Goal: Task Accomplishment & Management: Manage account settings

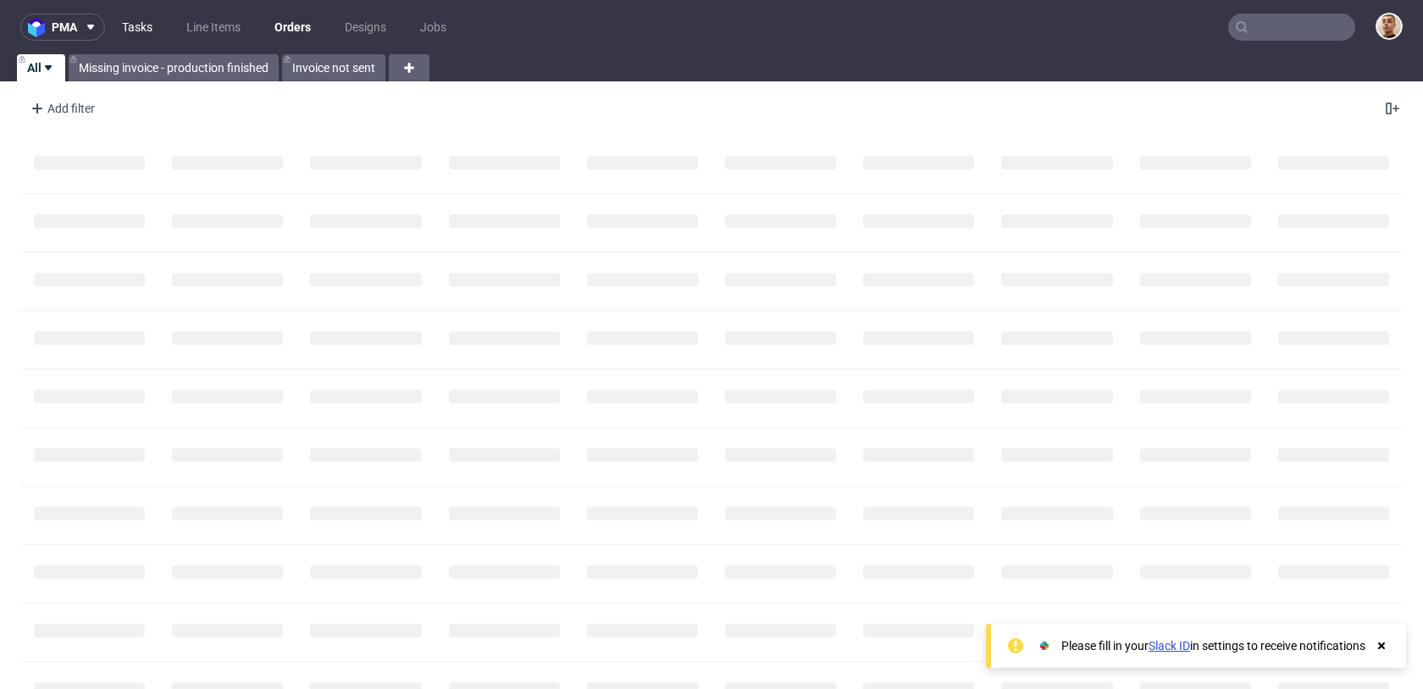
click at [151, 25] on link "Tasks" at bounding box center [137, 27] width 51 height 27
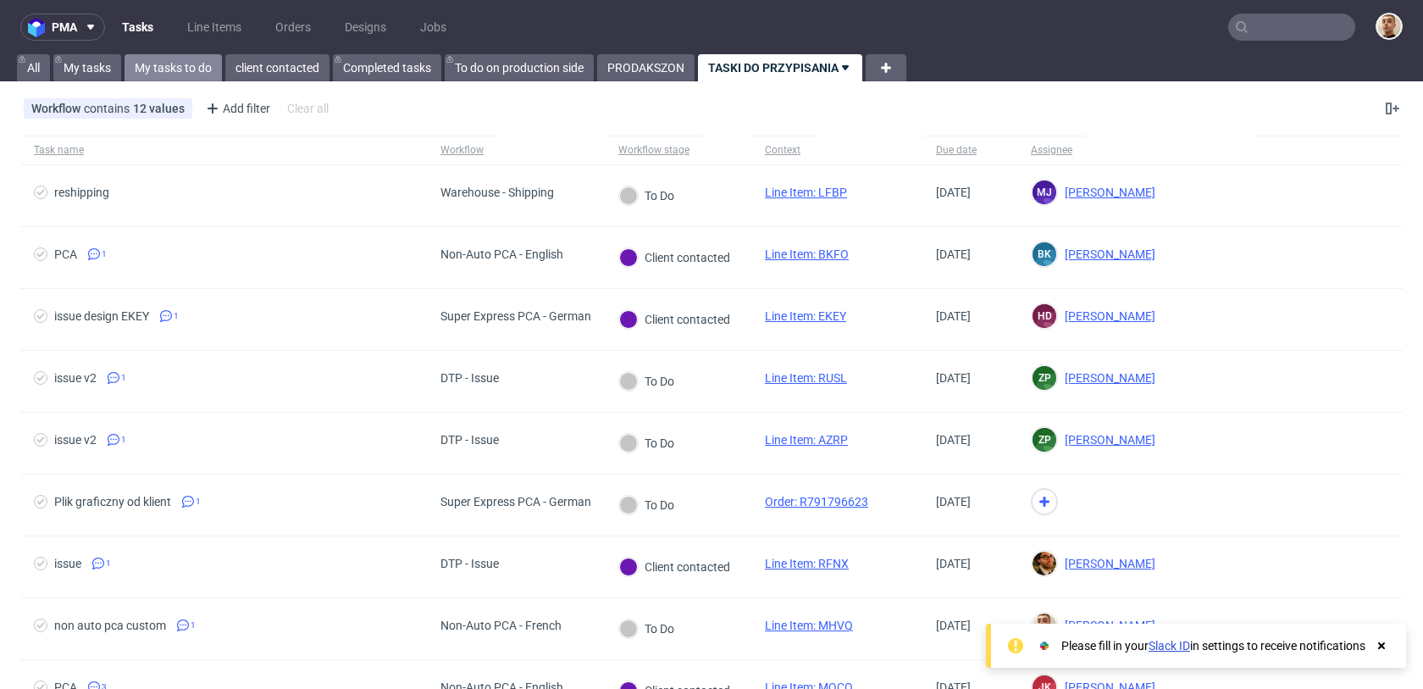
click at [191, 71] on link "My tasks to do" at bounding box center [173, 67] width 97 height 27
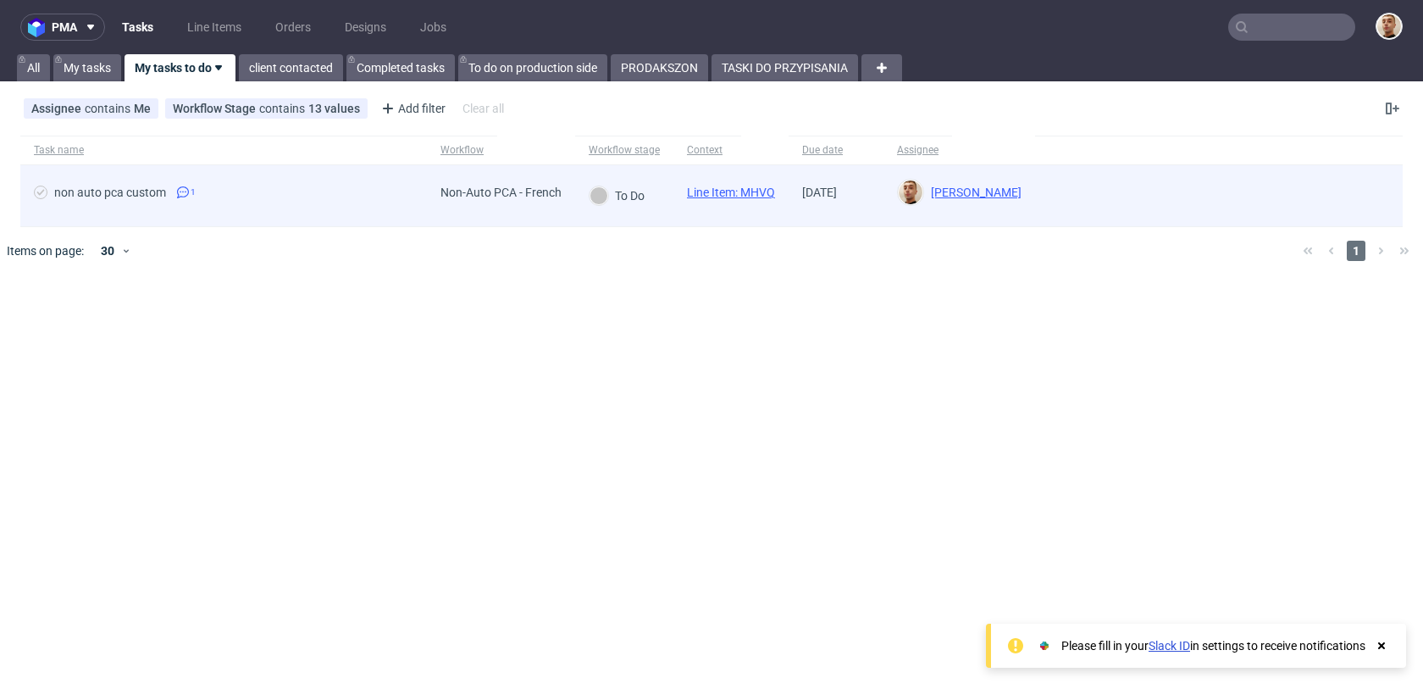
click at [238, 194] on span "non auto pca custom 1" at bounding box center [224, 196] width 380 height 20
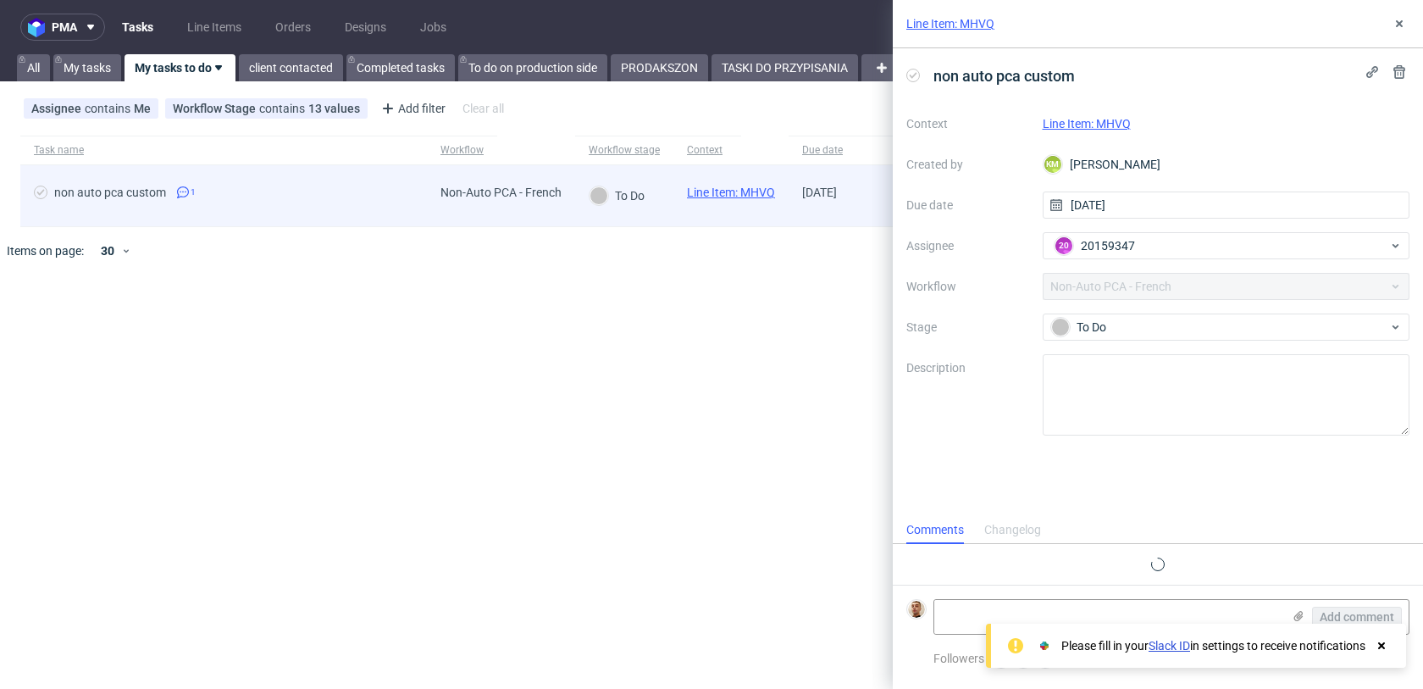
scroll to position [4, 0]
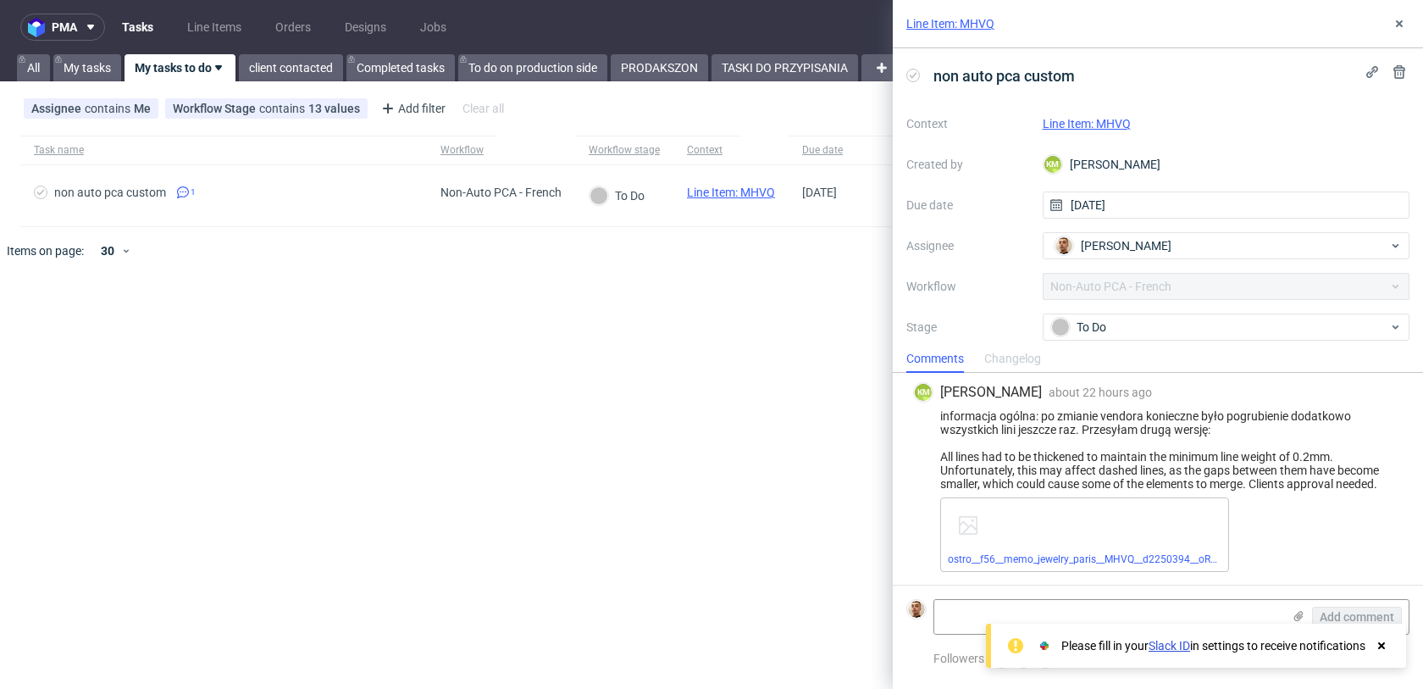
click at [1109, 128] on link "Line Item: MHVQ" at bounding box center [1087, 124] width 88 height 14
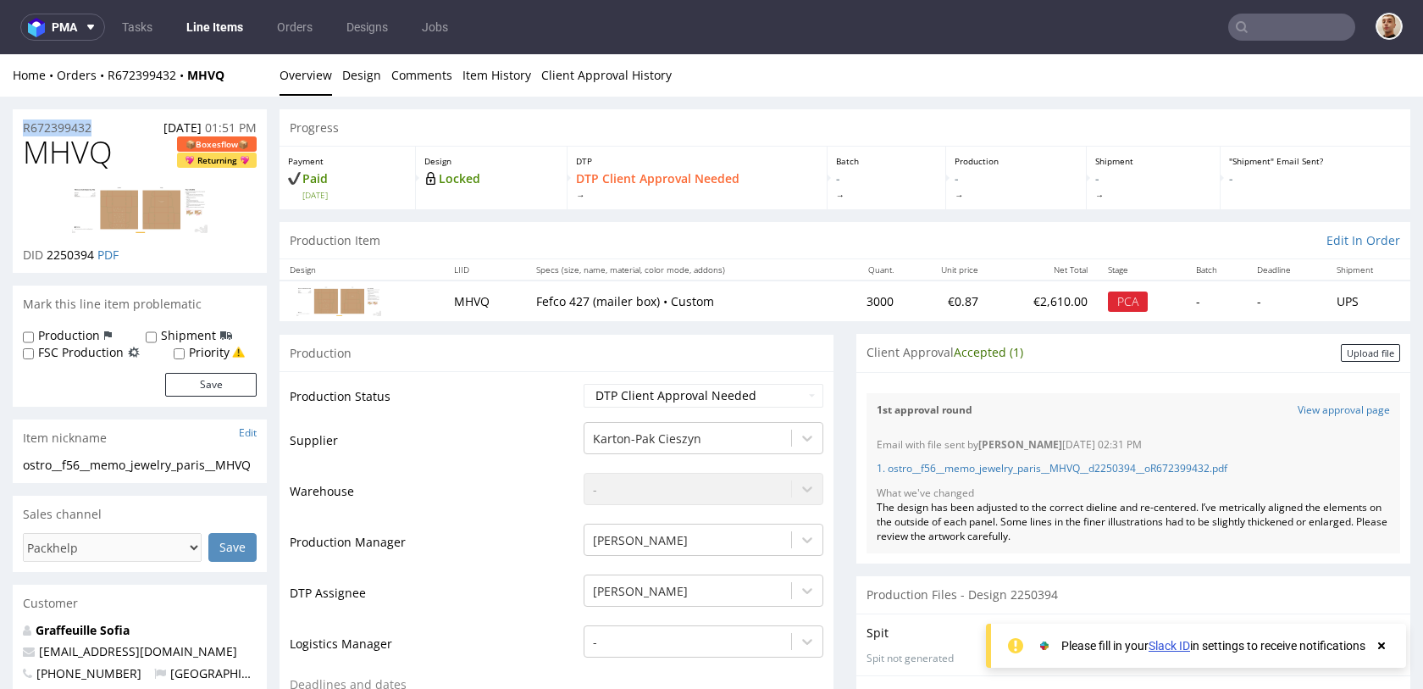
drag, startPoint x: 99, startPoint y: 120, endPoint x: 0, endPoint y: 125, distance: 99.2
copy p "R672399432"
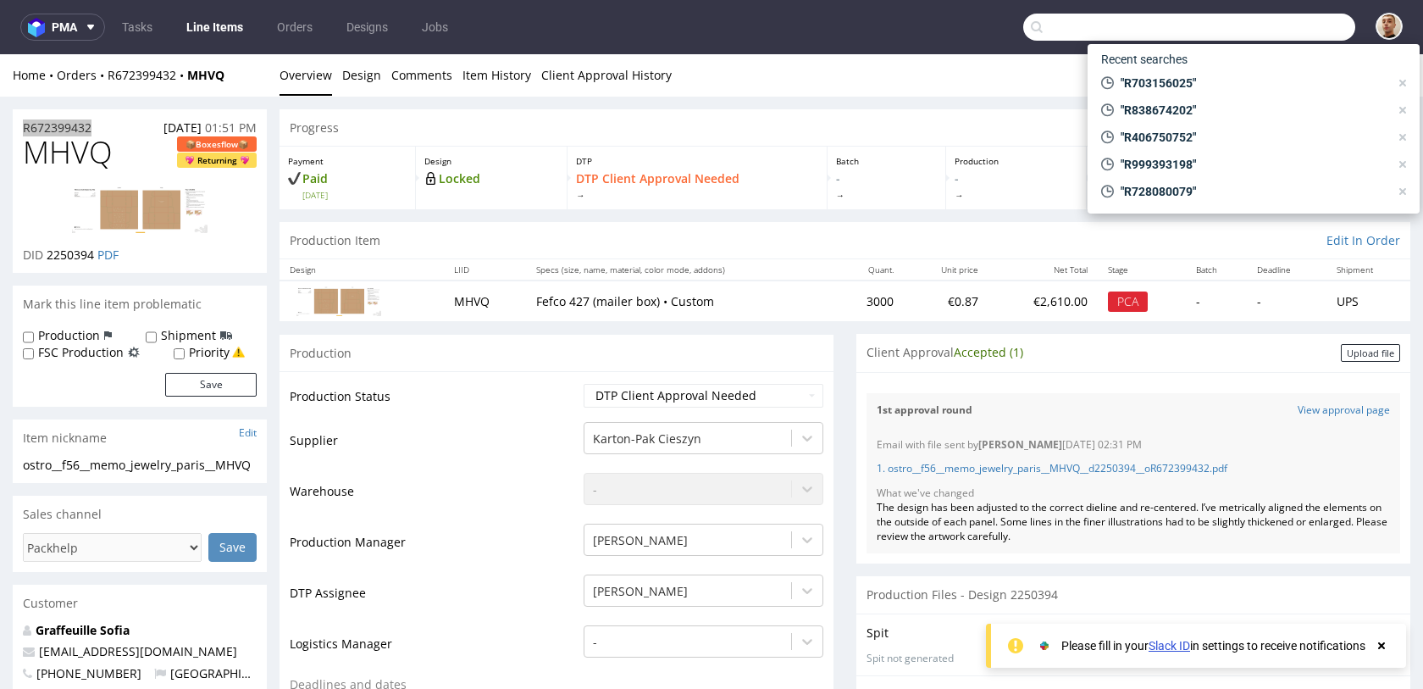
click at [1272, 36] on input "text" at bounding box center [1190, 27] width 332 height 27
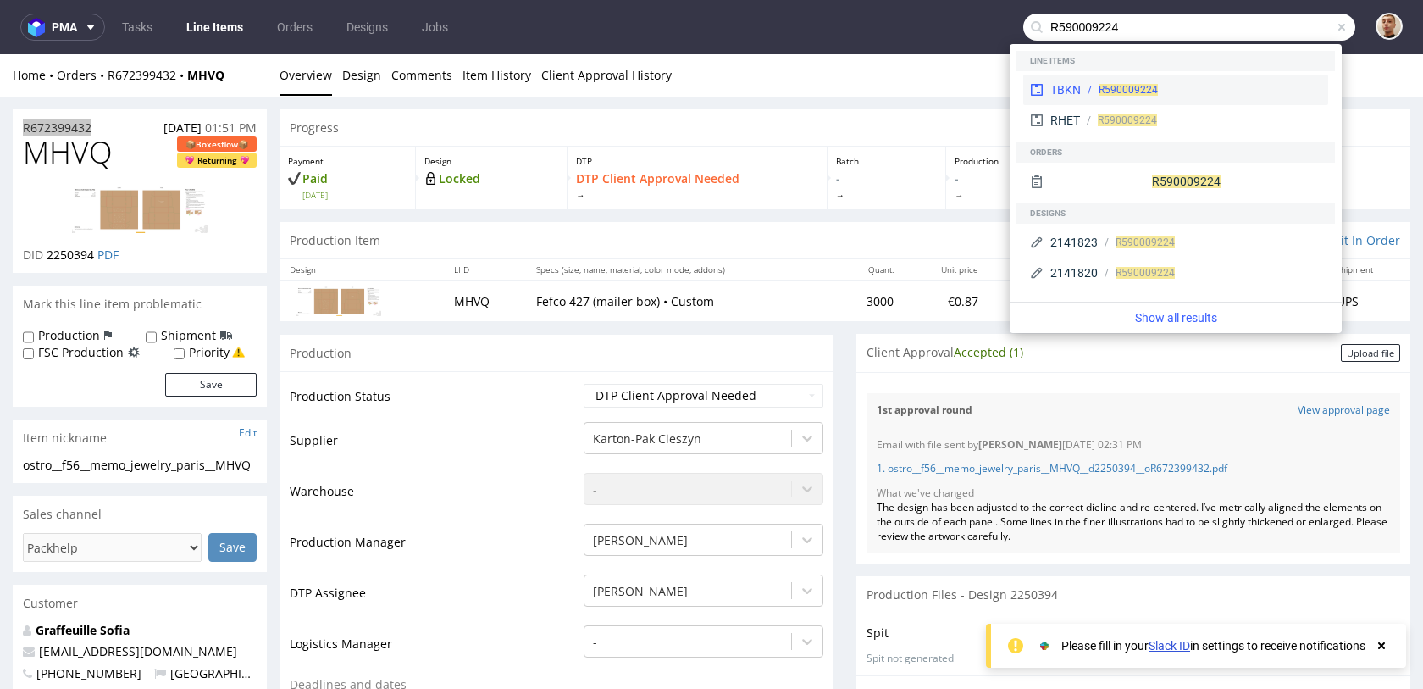
type input "R590009224"
click at [1234, 85] on div "R590009224" at bounding box center [1201, 89] width 241 height 15
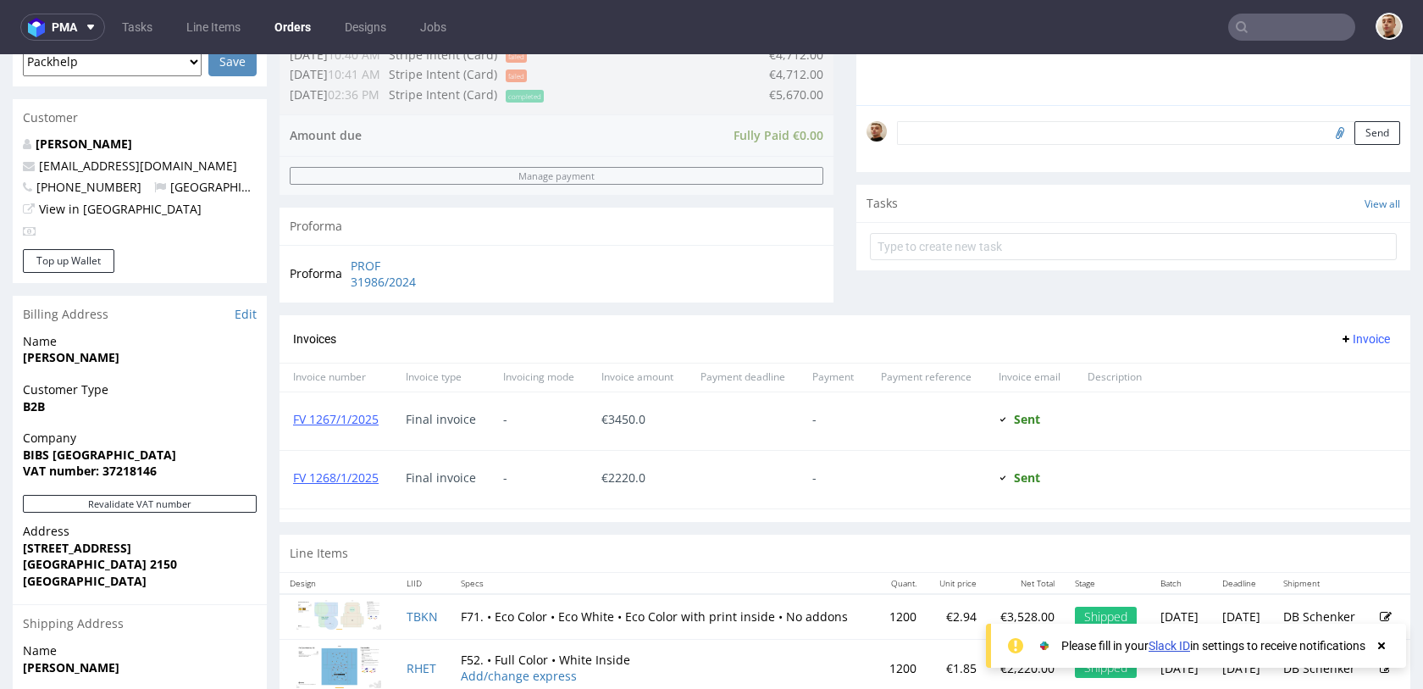
scroll to position [476, 0]
click at [613, 352] on div "Invoices Invoice" at bounding box center [845, 340] width 1131 height 48
click at [550, 357] on div "Invoices Invoice" at bounding box center [845, 340] width 1131 height 48
click at [357, 412] on div "FV 1267/1/2025" at bounding box center [336, 422] width 113 height 58
click at [357, 419] on link "FV 1267/1/2025" at bounding box center [336, 420] width 86 height 16
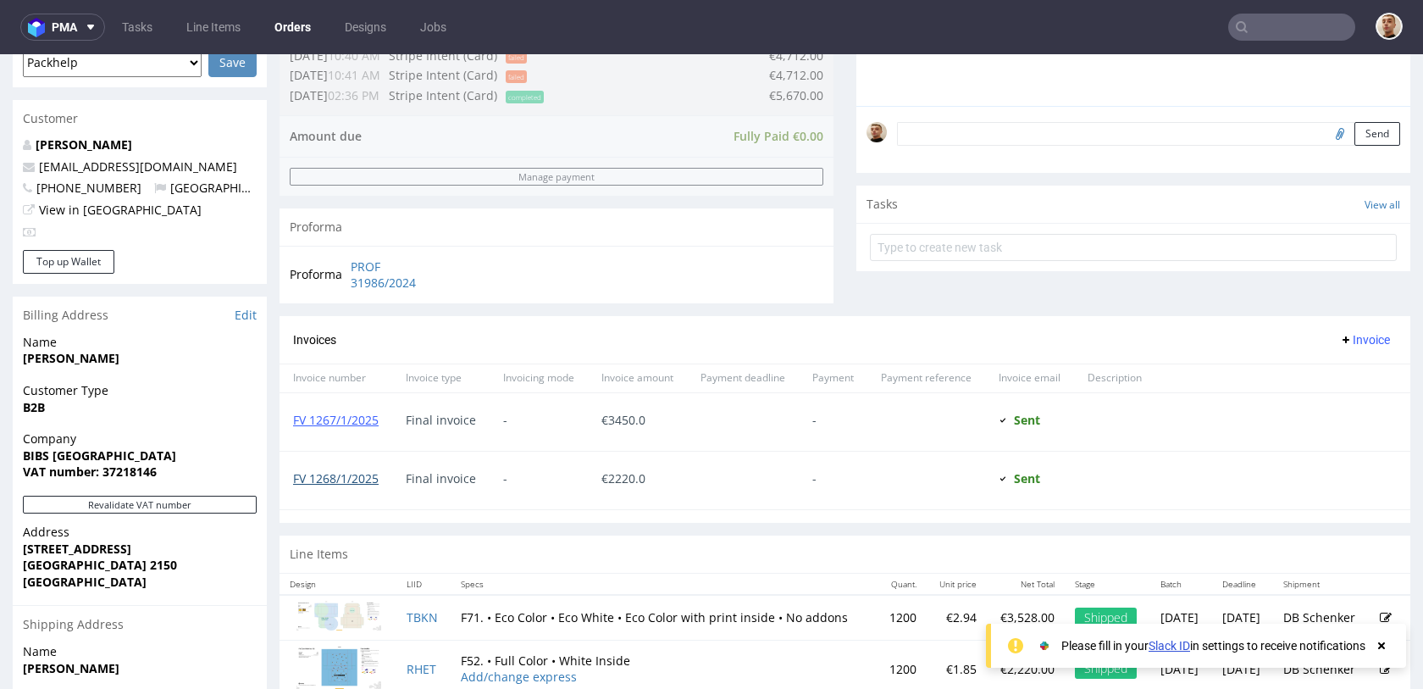
click at [348, 476] on link "FV 1268/1/2025" at bounding box center [336, 478] width 86 height 16
drag, startPoint x: 169, startPoint y: 166, endPoint x: 35, endPoint y: 166, distance: 133.9
click at [35, 166] on p "vmo@bibsworld.com" at bounding box center [140, 166] width 234 height 17
copy link "vmo@bibsworld.com"
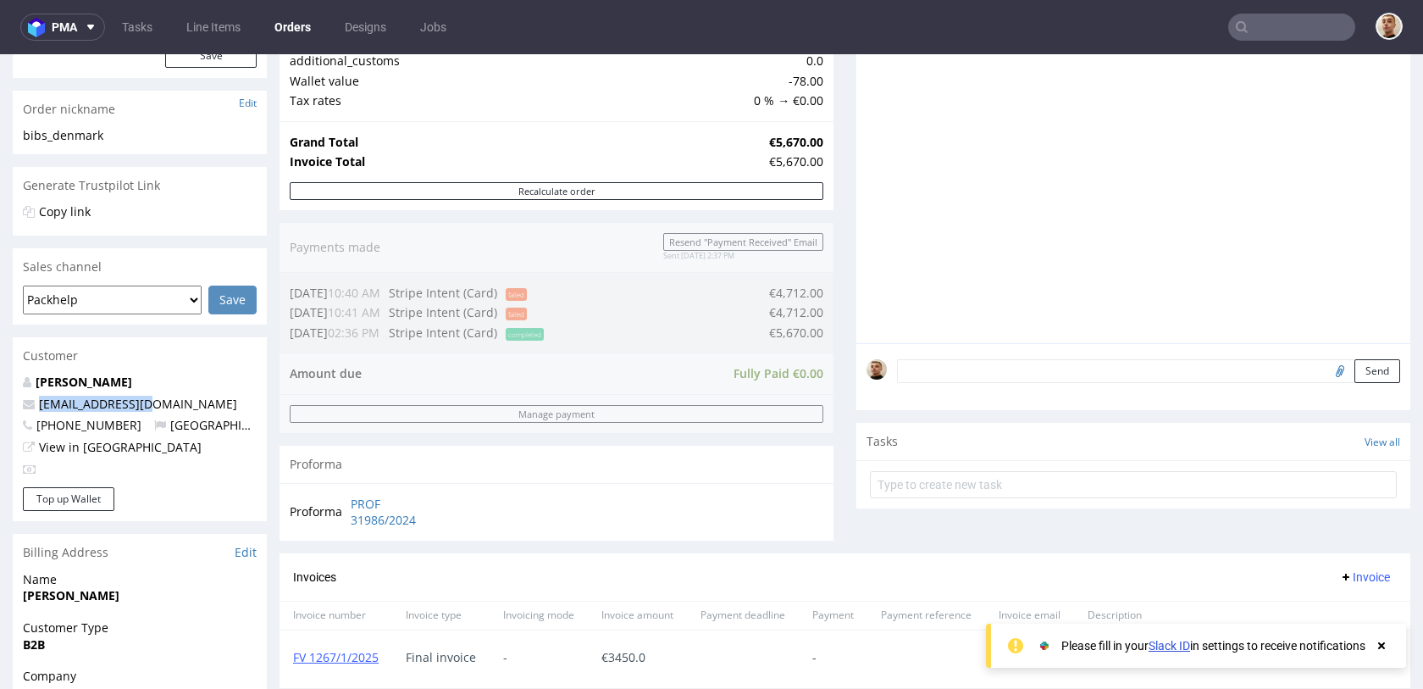
scroll to position [0, 0]
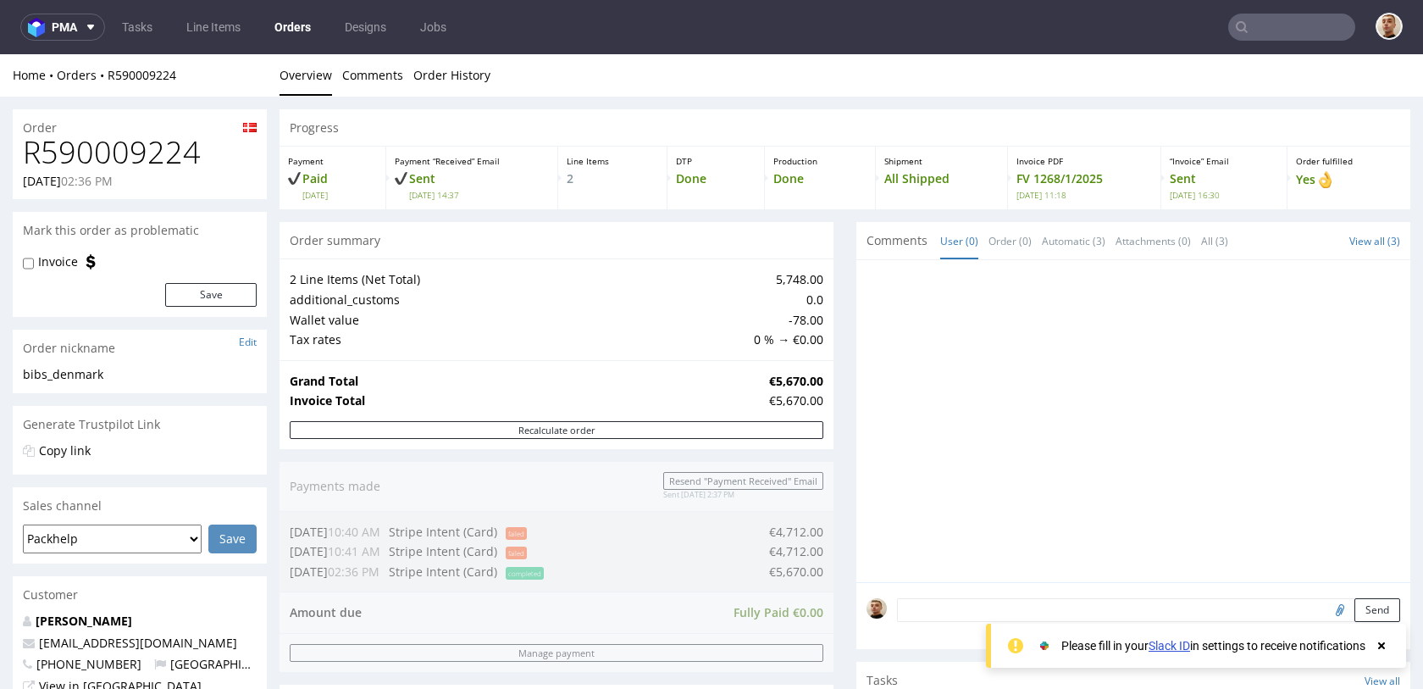
click at [150, 148] on h1 "R590009224" at bounding box center [140, 153] width 234 height 34
copy h1 "R590009224"
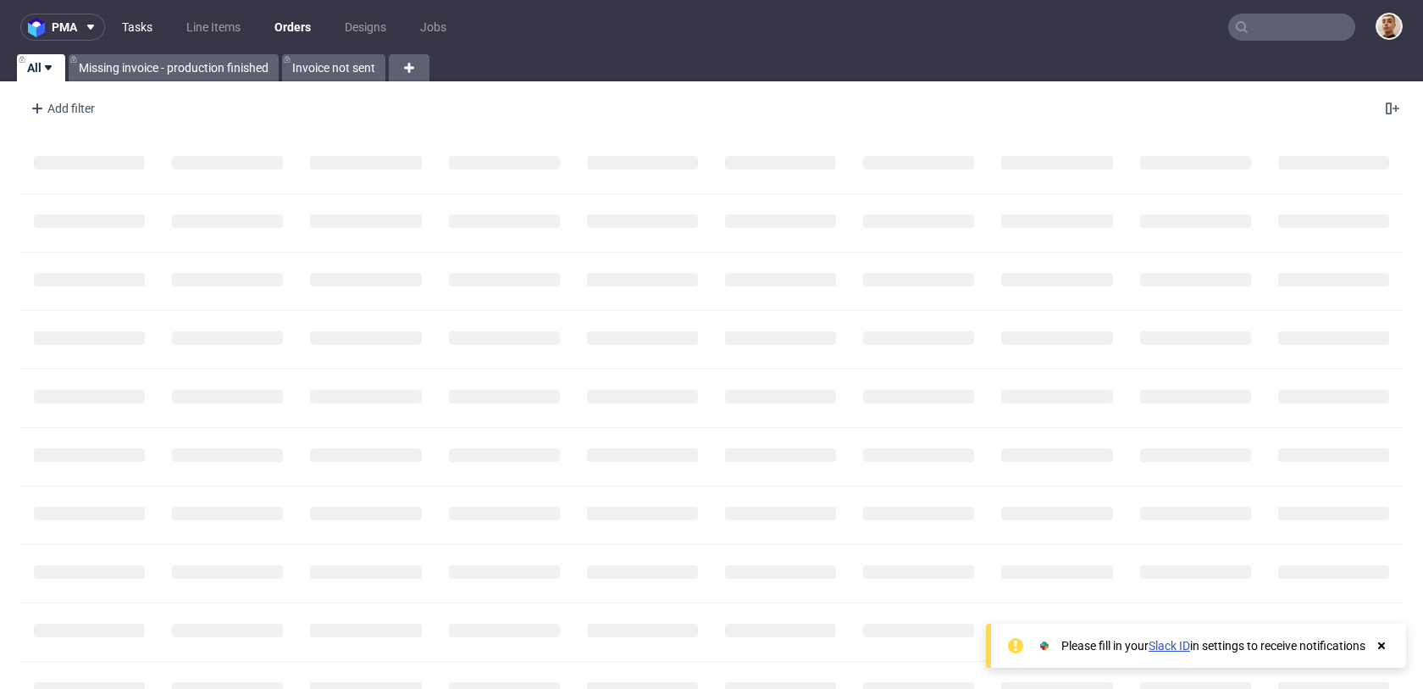
click at [131, 22] on link "Tasks" at bounding box center [137, 27] width 51 height 27
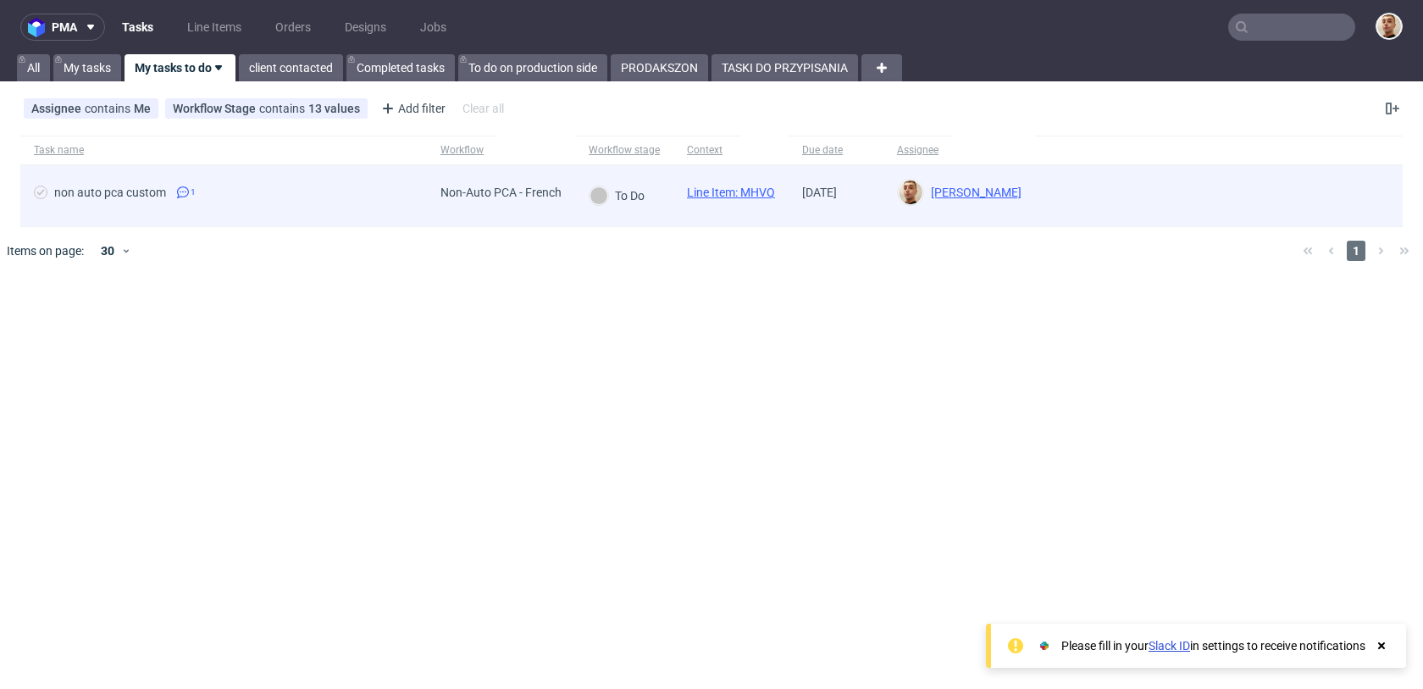
click at [309, 183] on div "non auto pca custom 1" at bounding box center [223, 195] width 407 height 61
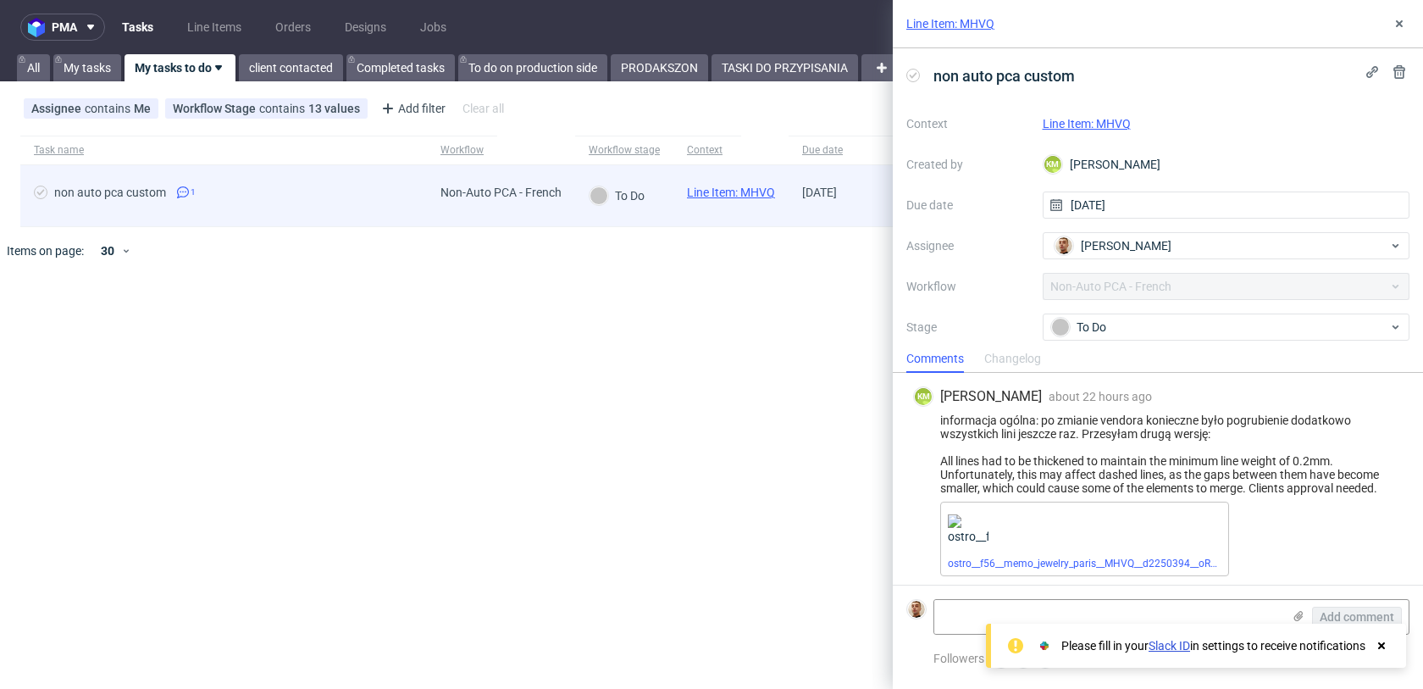
scroll to position [4, 0]
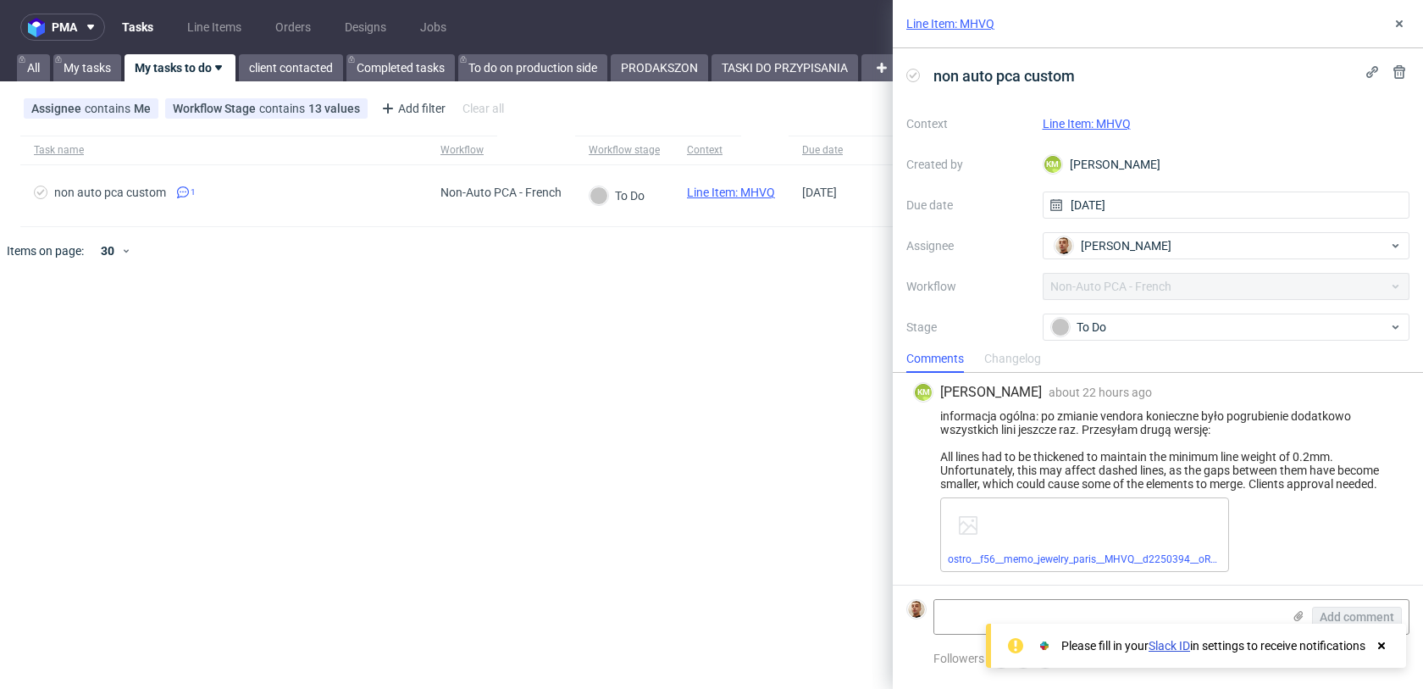
click at [1103, 125] on link "Line Item: MHVQ" at bounding box center [1087, 124] width 88 height 14
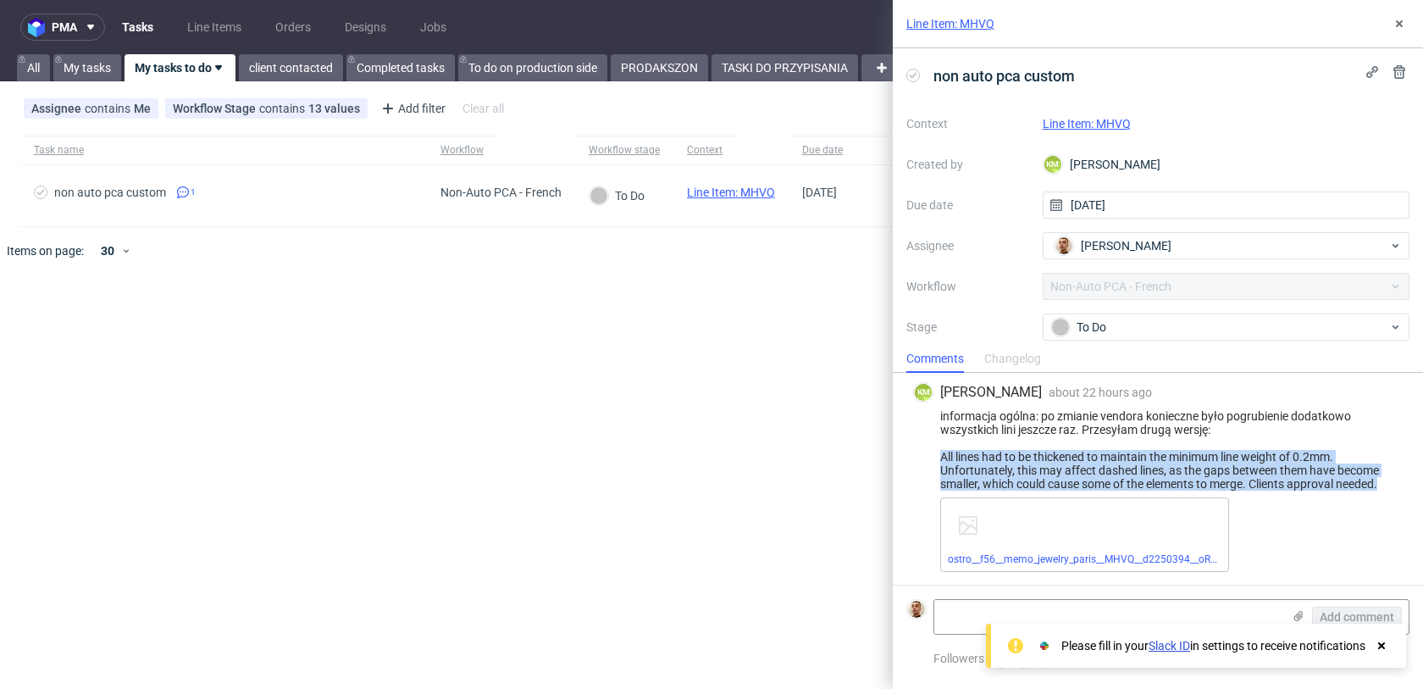
drag, startPoint x: 1389, startPoint y: 489, endPoint x: 932, endPoint y: 447, distance: 458.7
click at [932, 447] on div "informacja ogólna: po zmianie vendora konieczne było pogrubienie dodatkowo wszy…" at bounding box center [1158, 449] width 490 height 81
copy div "All lines had to be thickened to maintain the minimum line weight of 0.2mm. Unf…"
click at [1188, 467] on div "informacja ogólna: po zmianie vendora konieczne było pogrubienie dodatkowo wszy…" at bounding box center [1158, 449] width 490 height 81
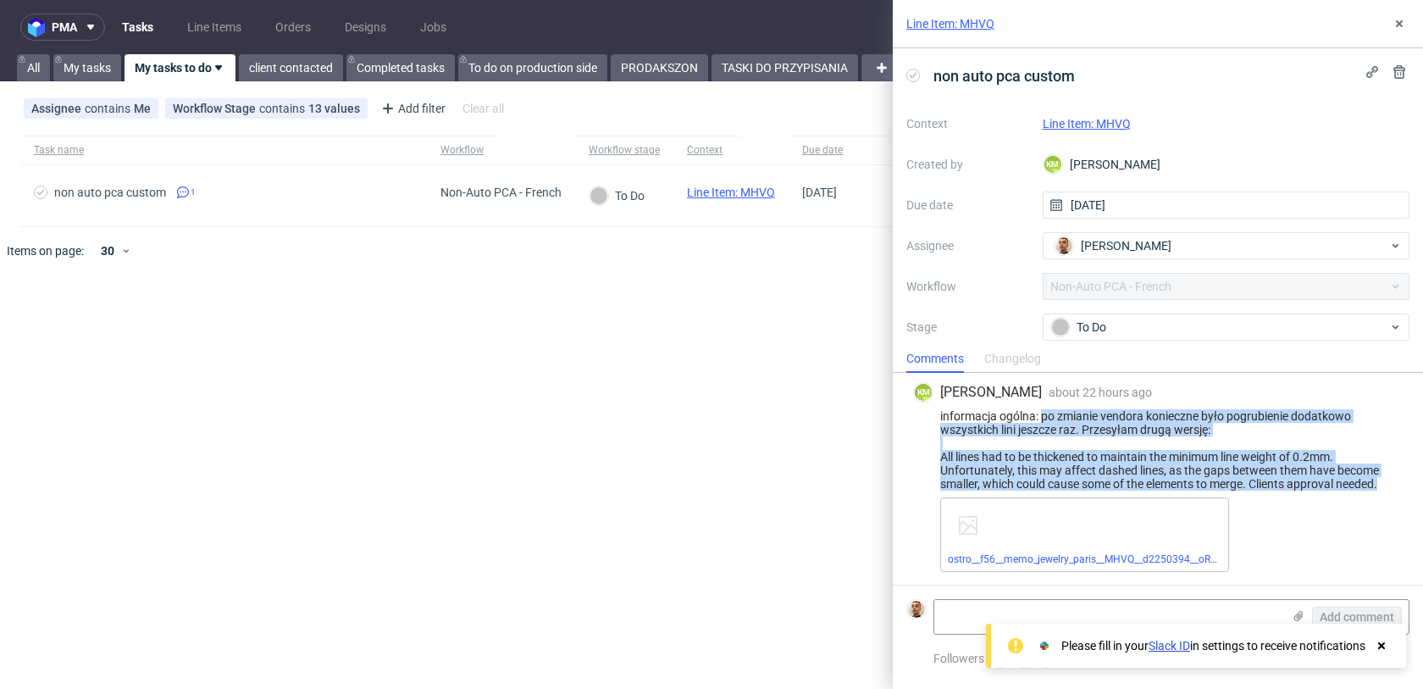
drag, startPoint x: 1393, startPoint y: 487, endPoint x: 1044, endPoint y: 411, distance: 357.3
click at [1044, 411] on div "informacja ogólna: po zmianie vendora konieczne było pogrubienie dodatkowo wszy…" at bounding box center [1158, 449] width 490 height 81
copy div "po zmianie vendora konieczne było pogrubienie dodatkowo wszystkich lini jeszcze…"
click at [1042, 561] on link "ostro__f56__memo_jewelry_paris__MHVQ__d2250394__oR672399432__v2.pdf" at bounding box center [1124, 559] width 353 height 12
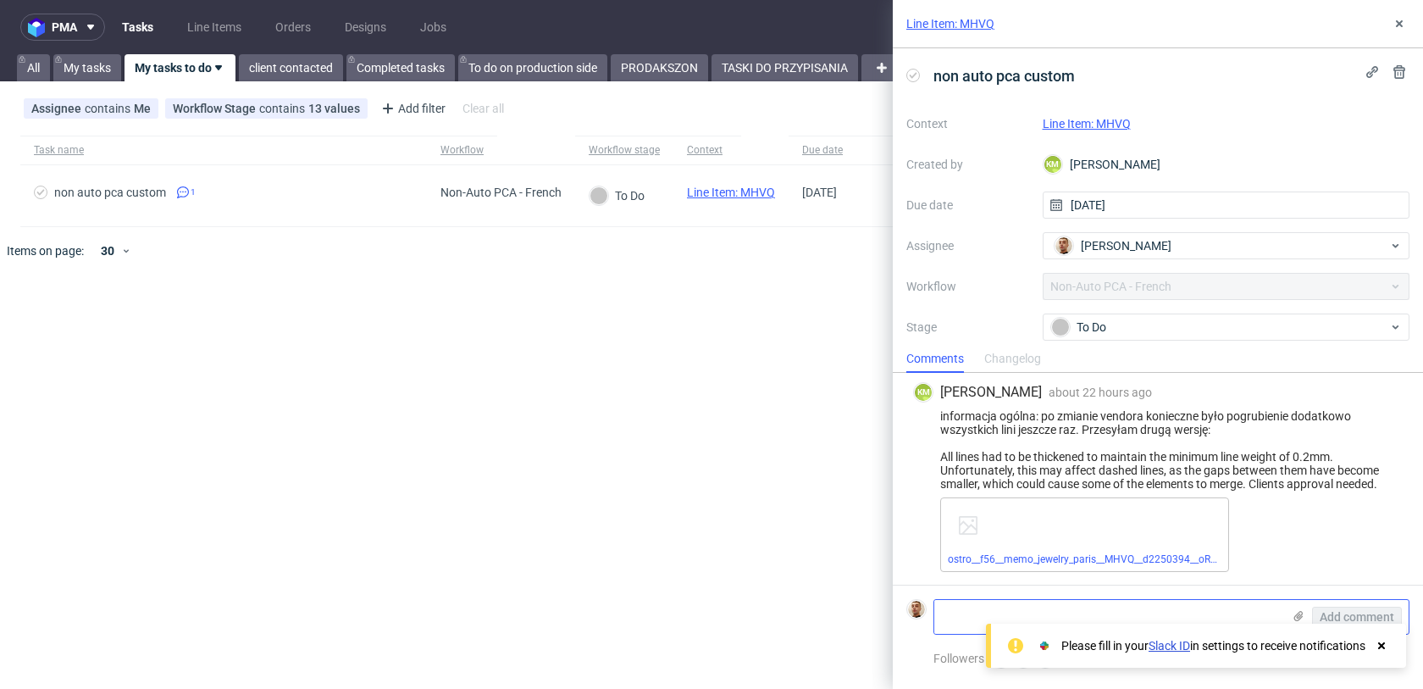
click at [1095, 608] on textarea at bounding box center [1108, 617] width 347 height 34
paste textarea "https://app-eu1.hubspot.com/contacts/25600958/record/0-5/214835191026/"
type textarea "https://app-eu1.hubspot.com/contacts/25600958/record/0-5/214835191026/"
click at [1340, 613] on span "Add comment" at bounding box center [1357, 617] width 75 height 12
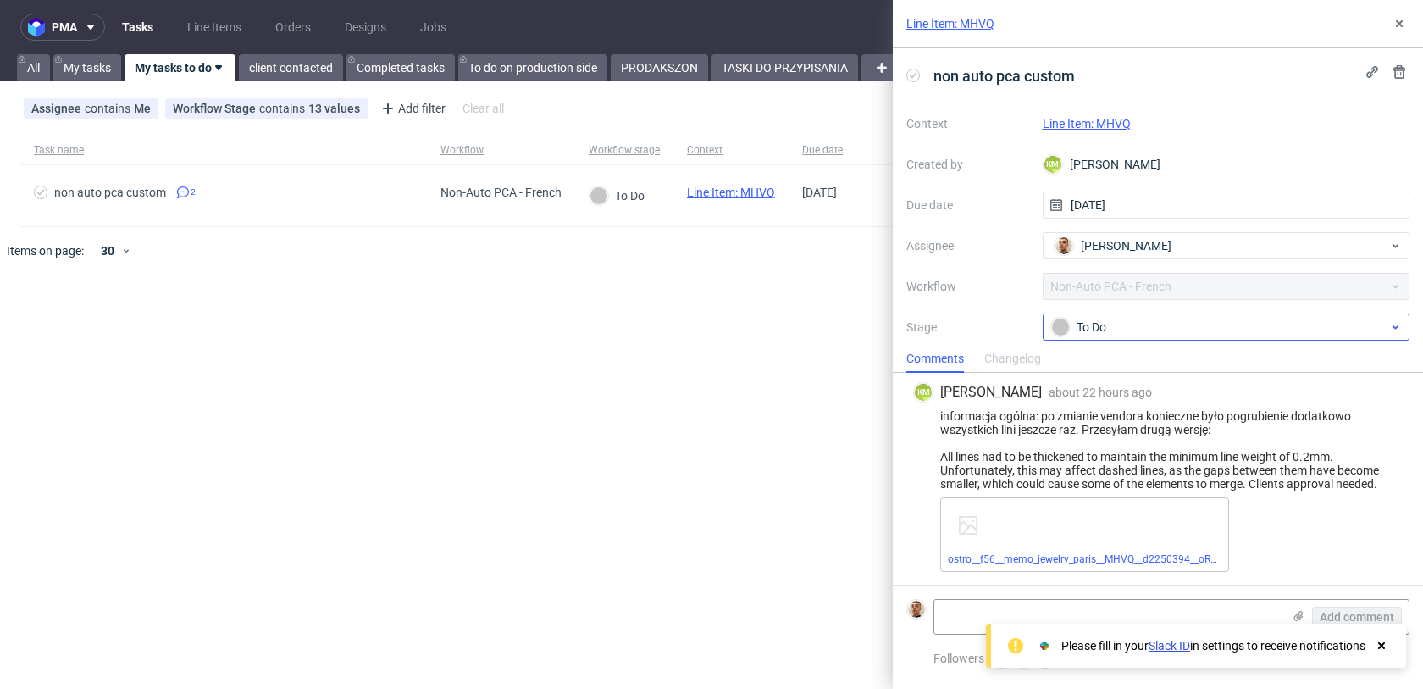
scroll to position [80, 0]
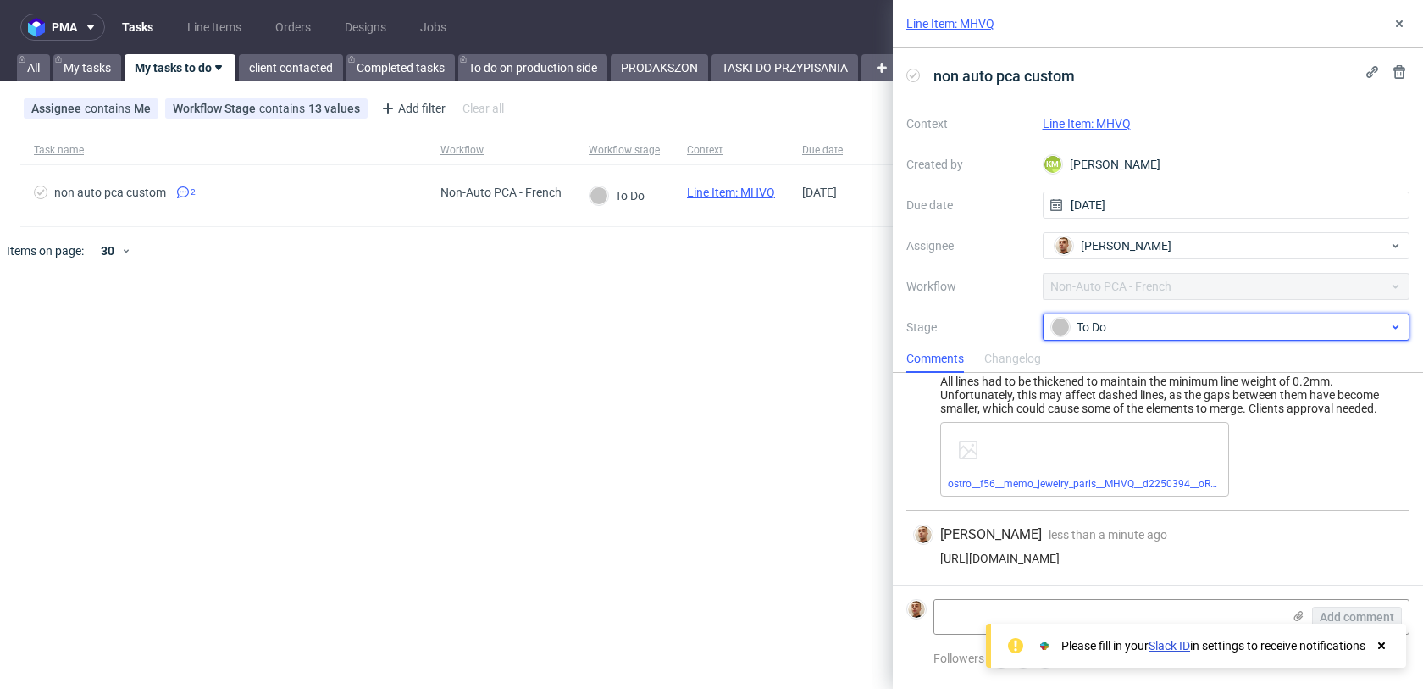
click at [1136, 320] on div "To Do" at bounding box center [1220, 327] width 337 height 19
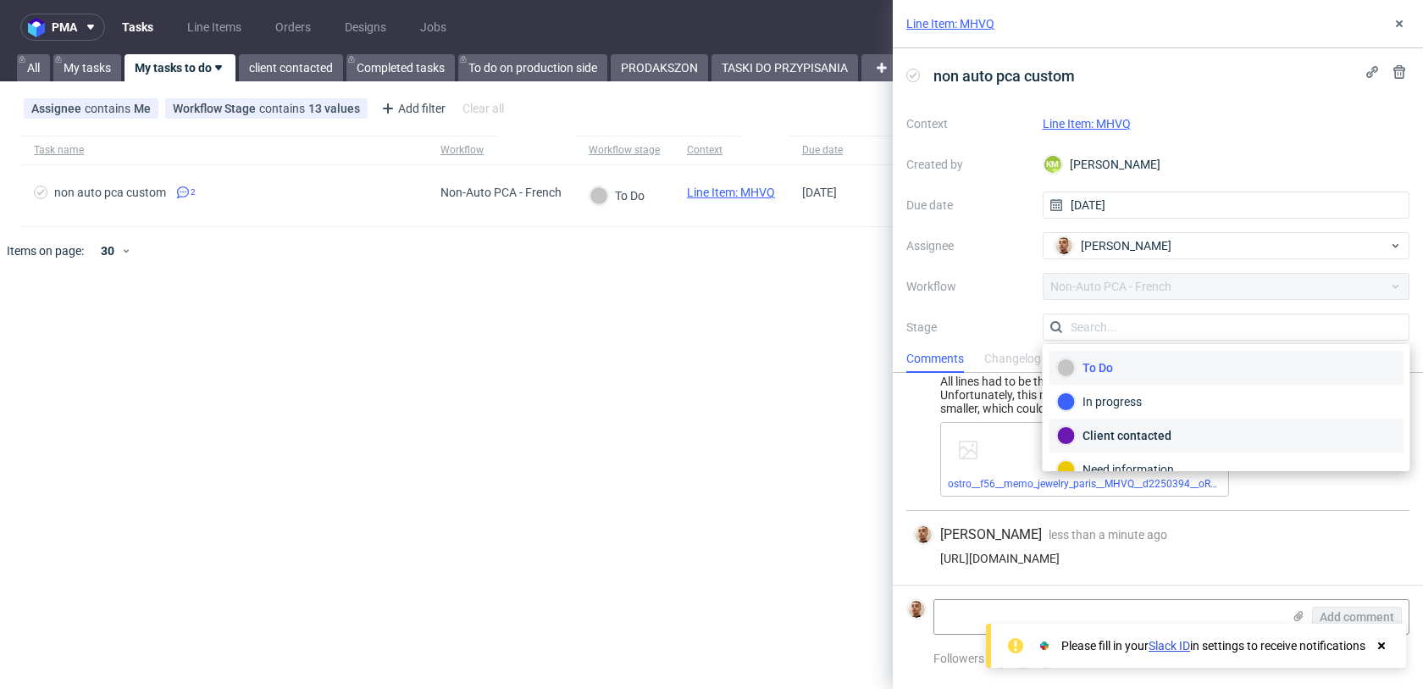
click at [1119, 435] on div "Client contacted" at bounding box center [1226, 435] width 339 height 19
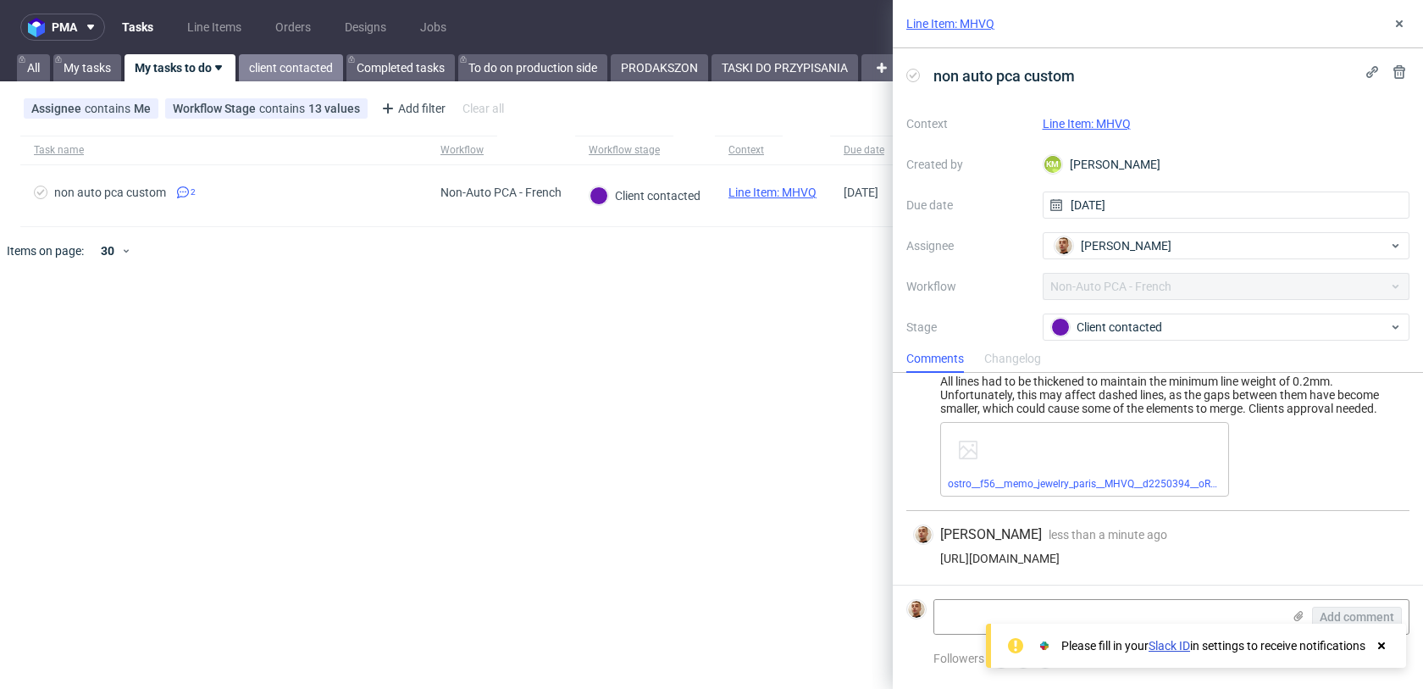
click at [269, 67] on link "client contacted" at bounding box center [291, 67] width 104 height 27
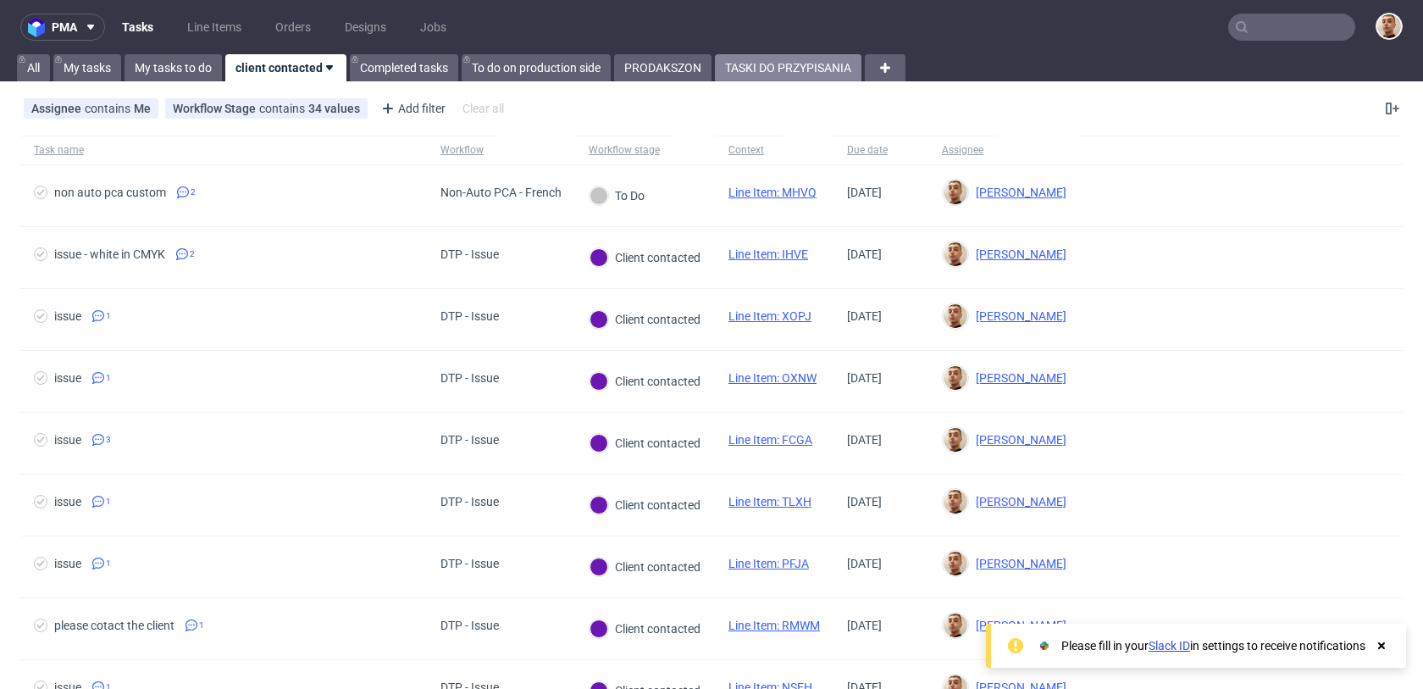
click at [794, 73] on link "TASKI DO PRZYPISANIA" at bounding box center [788, 67] width 147 height 27
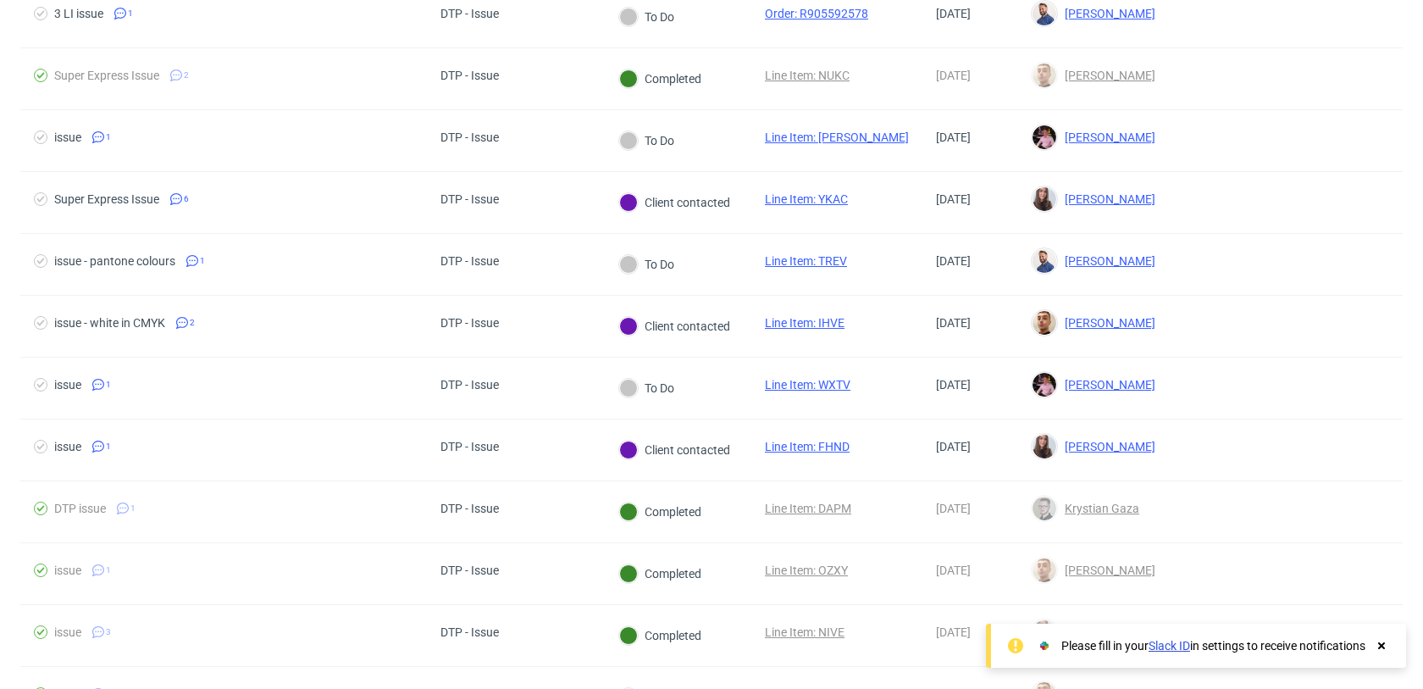
scroll to position [117, 0]
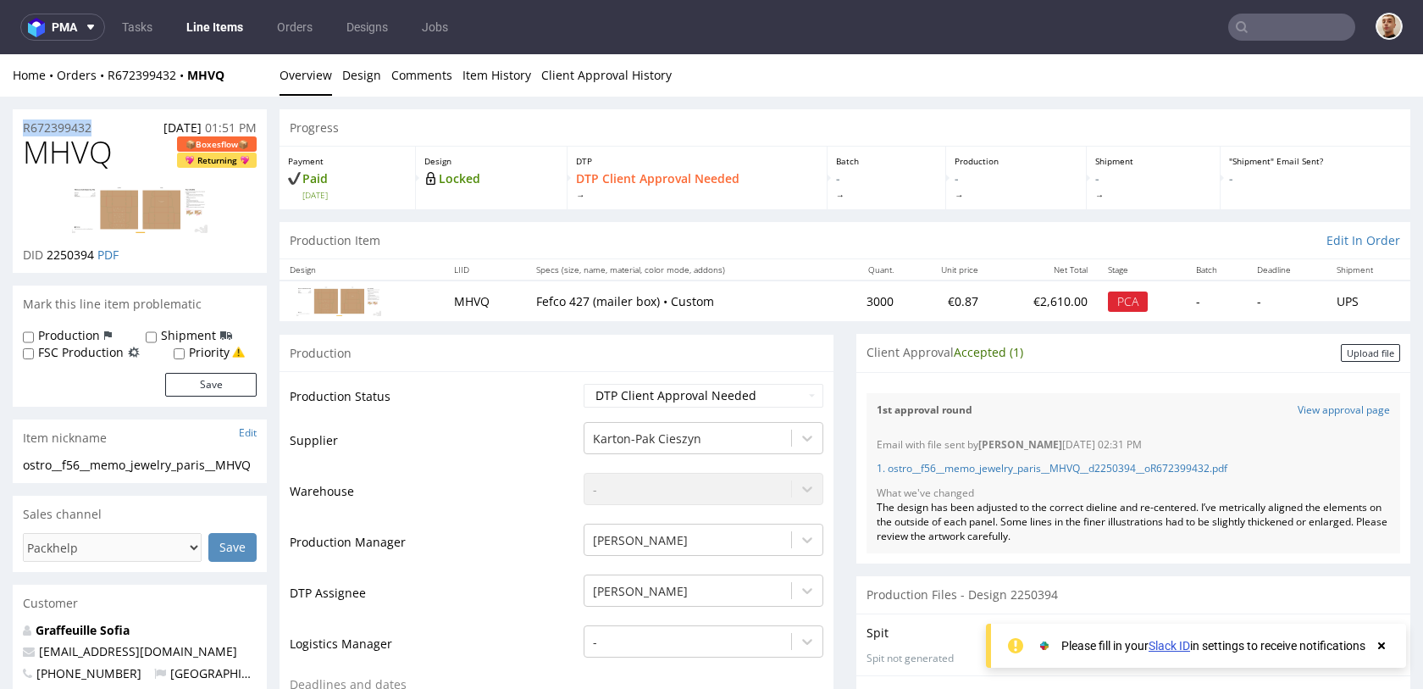
drag, startPoint x: 104, startPoint y: 124, endPoint x: 8, endPoint y: 125, distance: 95.8
copy p "R672399432"
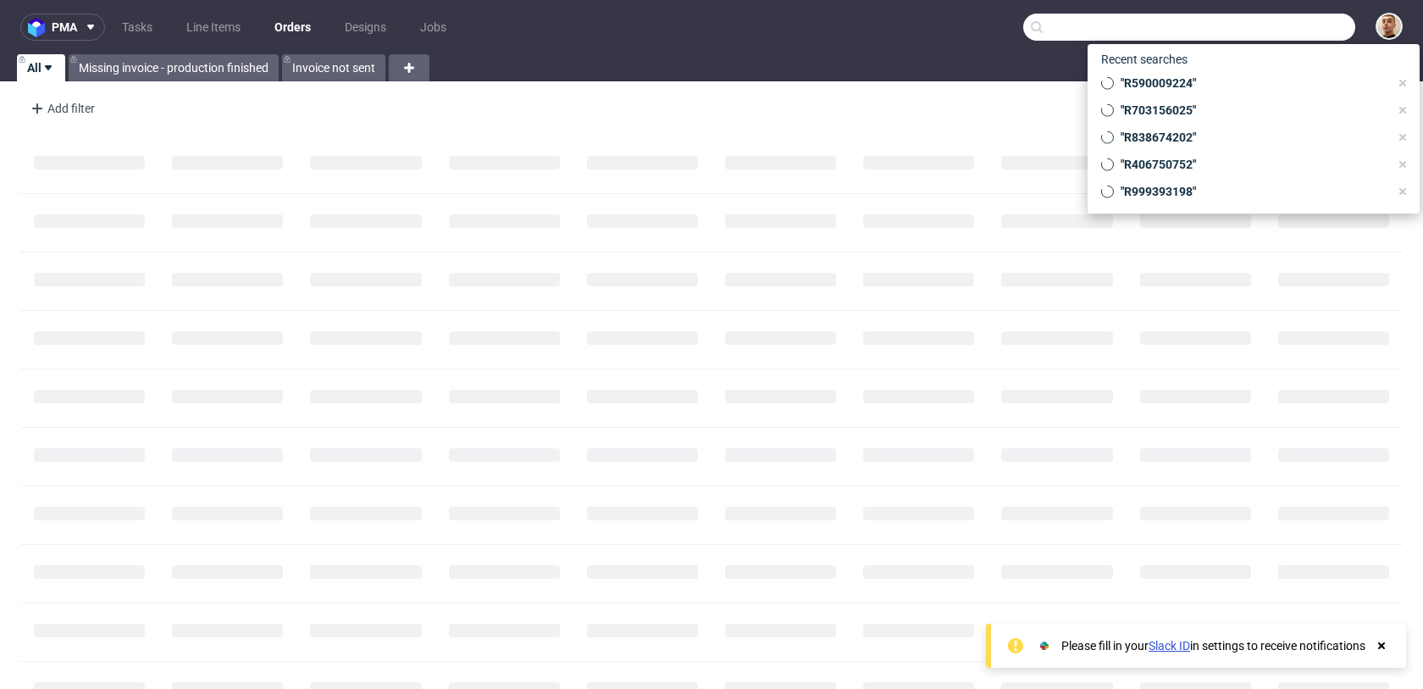
click at [1322, 36] on input "text" at bounding box center [1190, 27] width 332 height 27
paste input "[EMAIL_ADDRESS][DOMAIN_NAME]"
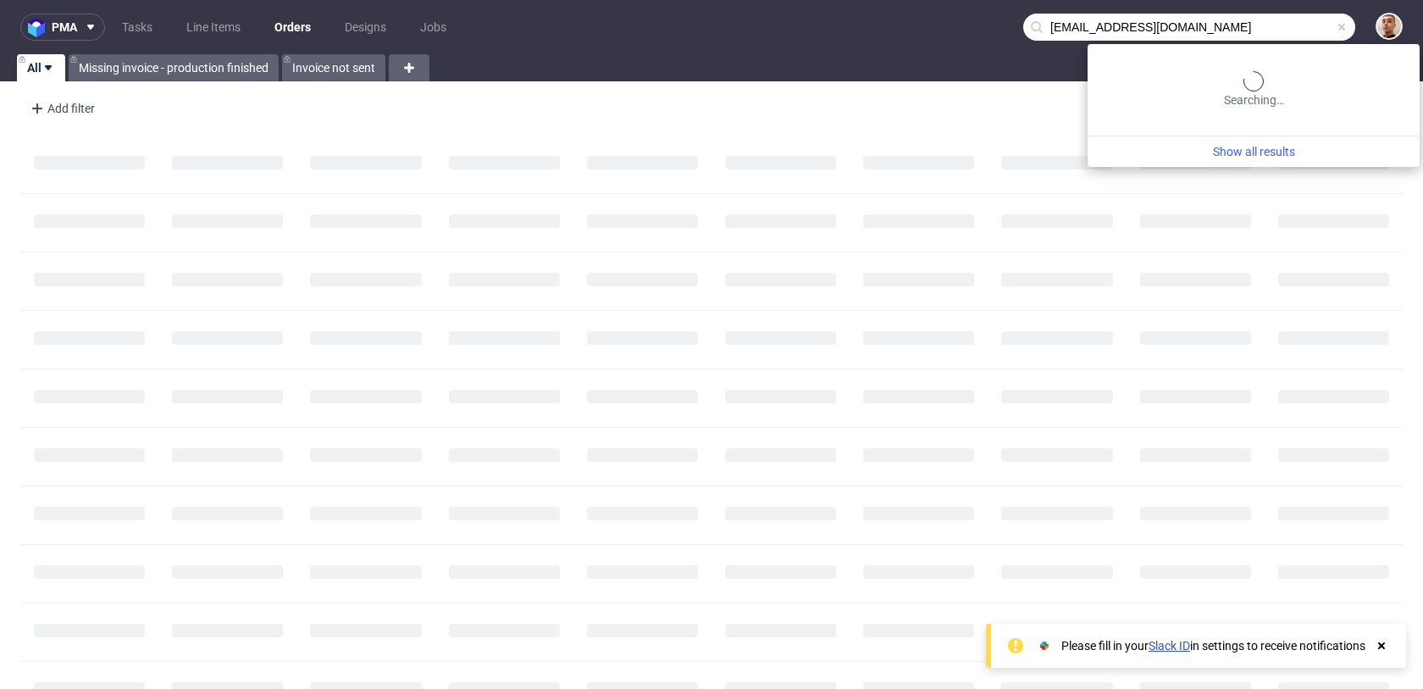
type input "[EMAIL_ADDRESS][DOMAIN_NAME]"
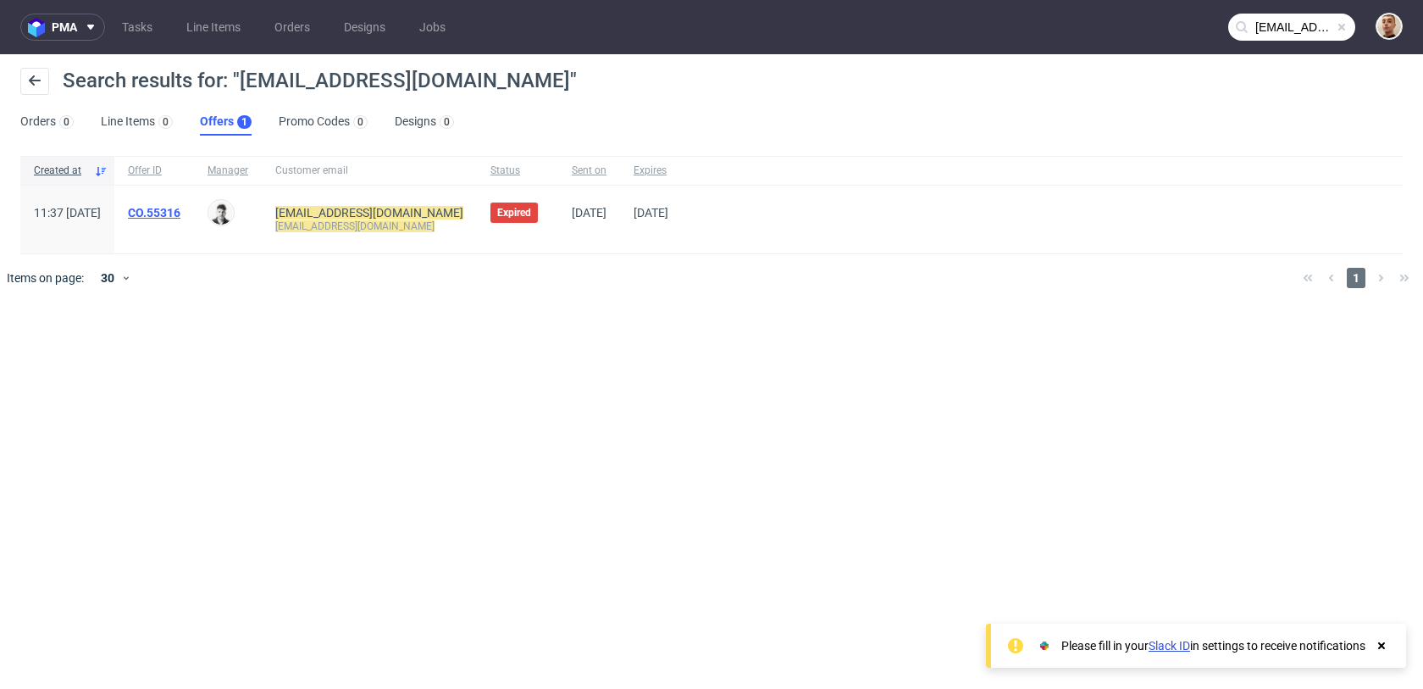
click at [180, 212] on link "CO.55316" at bounding box center [154, 213] width 53 height 14
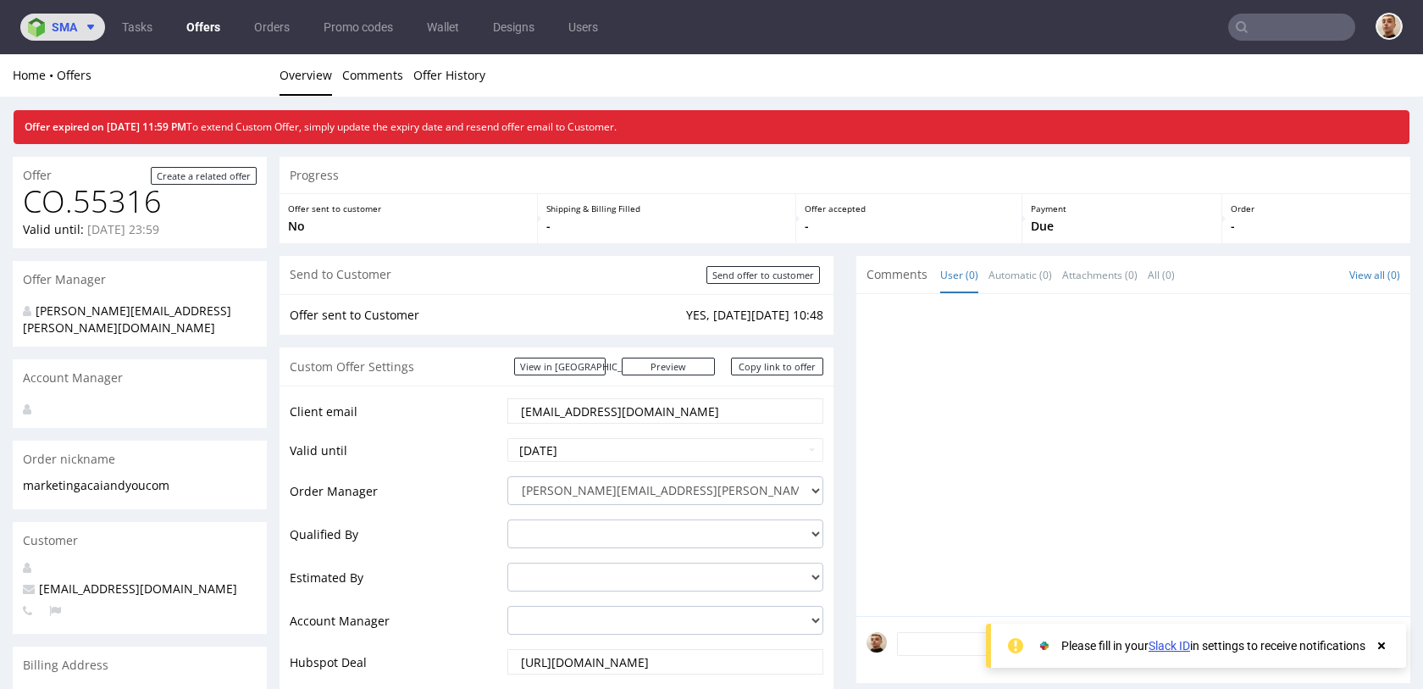
click at [90, 28] on use at bounding box center [90, 27] width 7 height 5
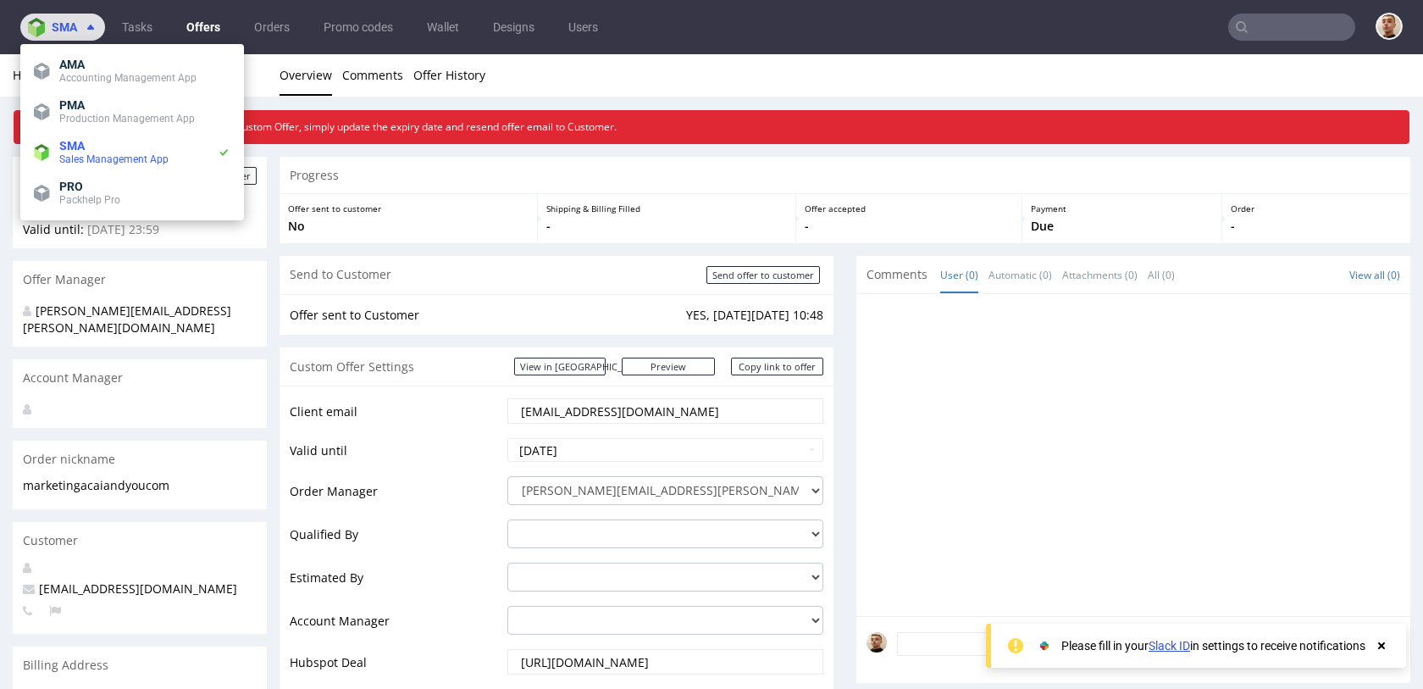
click at [90, 28] on use at bounding box center [90, 27] width 7 height 5
click at [586, 25] on link "Users" at bounding box center [583, 27] width 50 height 27
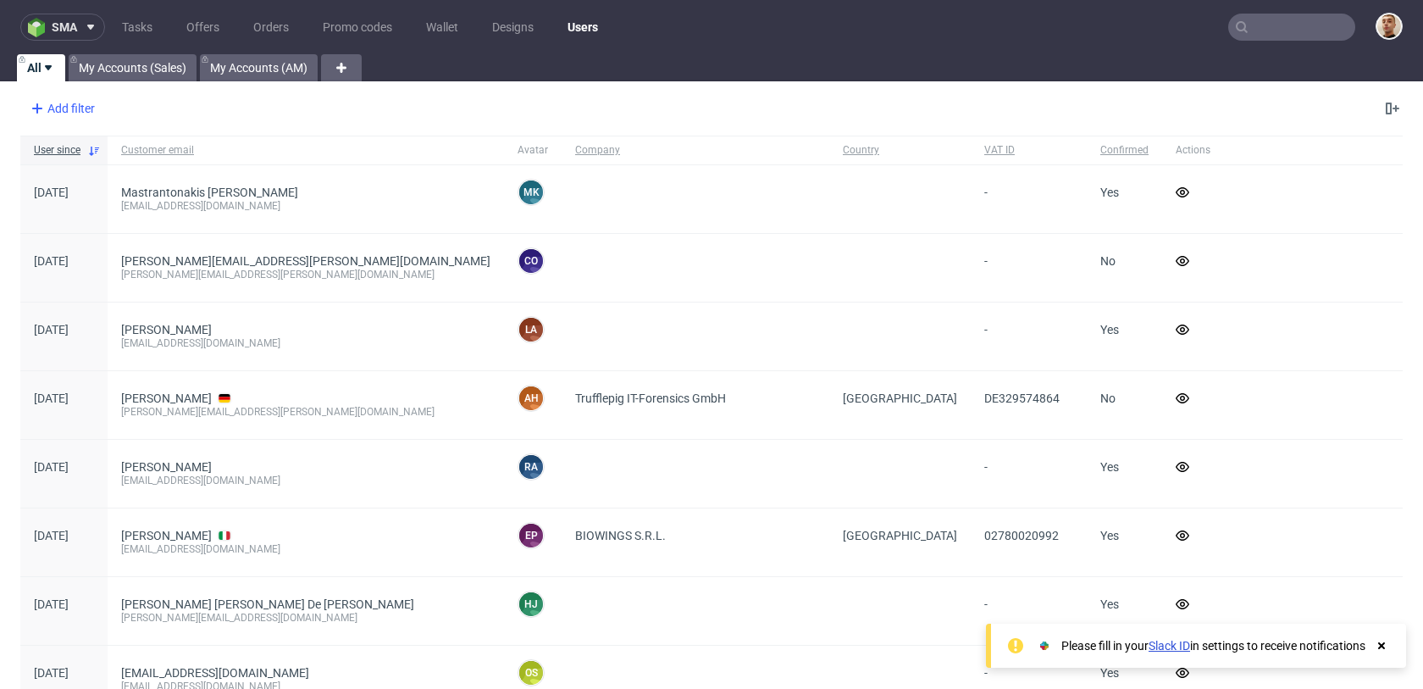
click at [85, 109] on div "Add filter" at bounding box center [61, 108] width 75 height 27
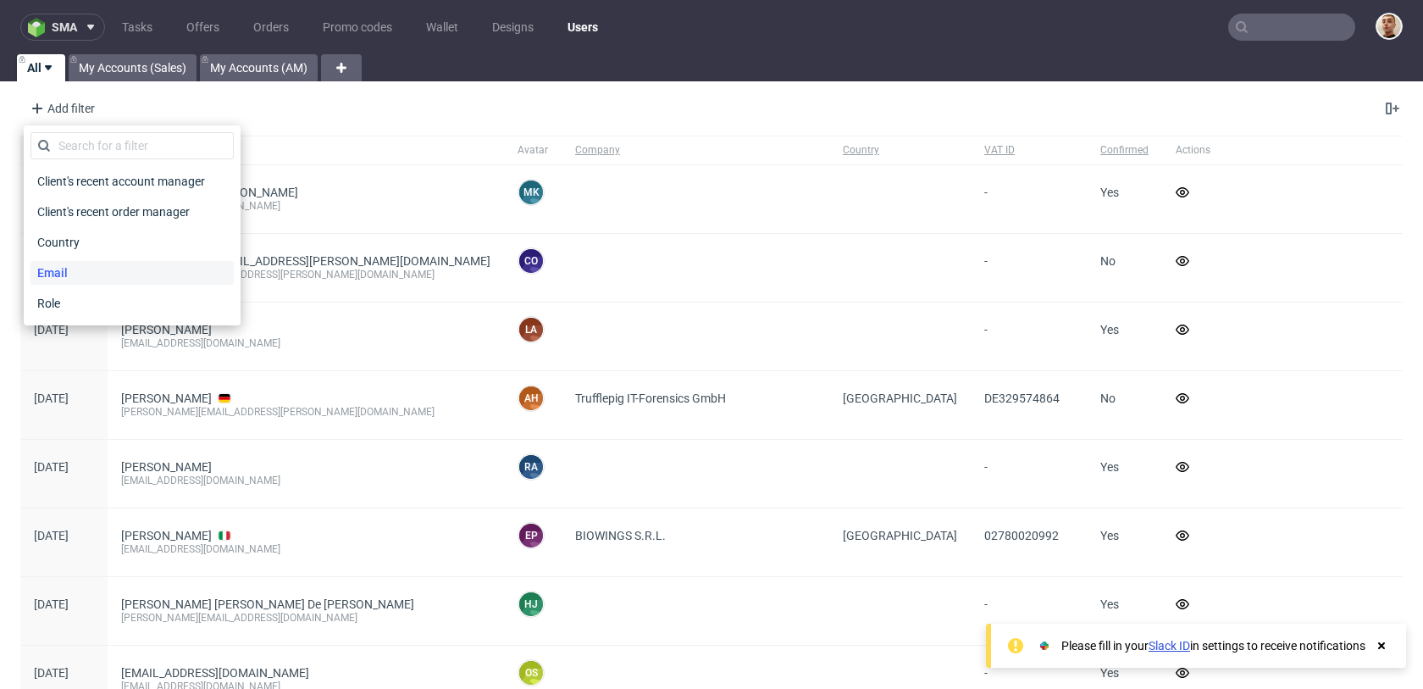
click at [68, 274] on span "Email" at bounding box center [53, 273] width 44 height 24
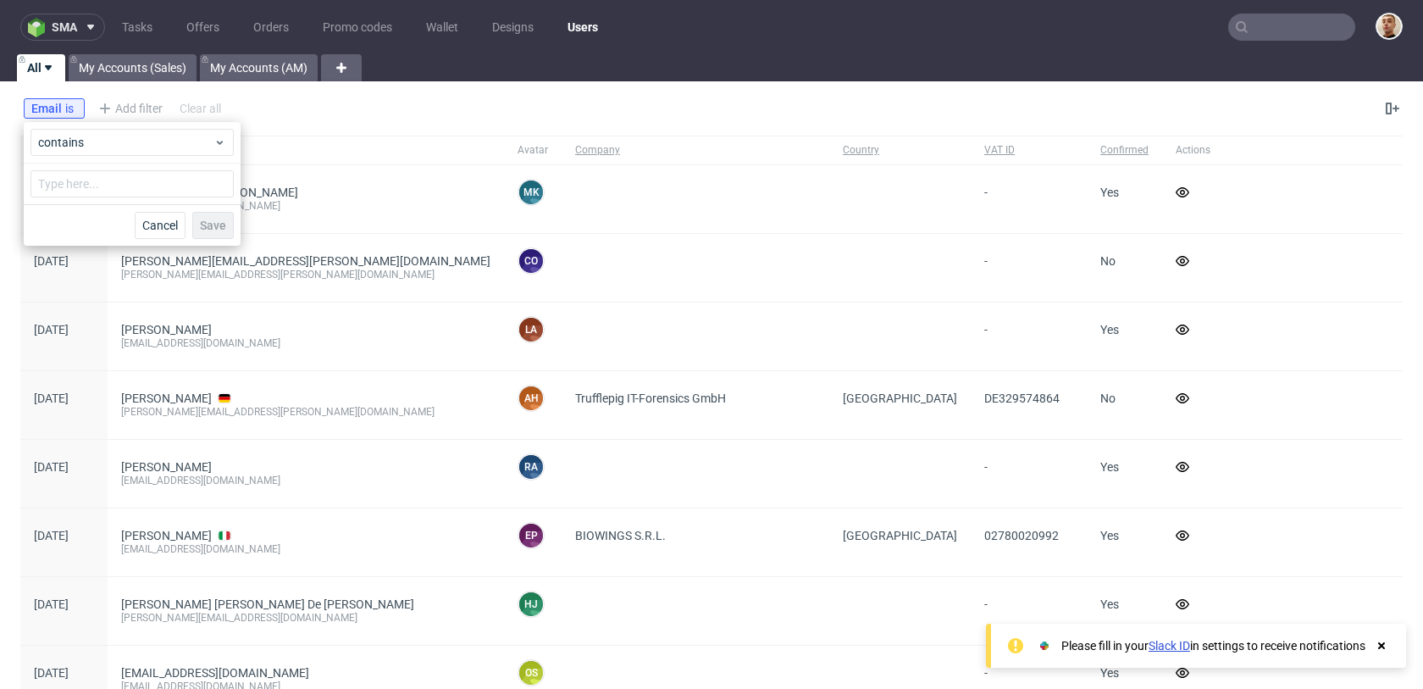
click at [100, 200] on div at bounding box center [132, 184] width 217 height 41
click at [102, 190] on input "text" at bounding box center [132, 183] width 203 height 27
paste input "marketing@acaiandyou.com"
type input "marketing@acaiandyou.com"
click at [217, 228] on span "Save" at bounding box center [213, 225] width 26 height 12
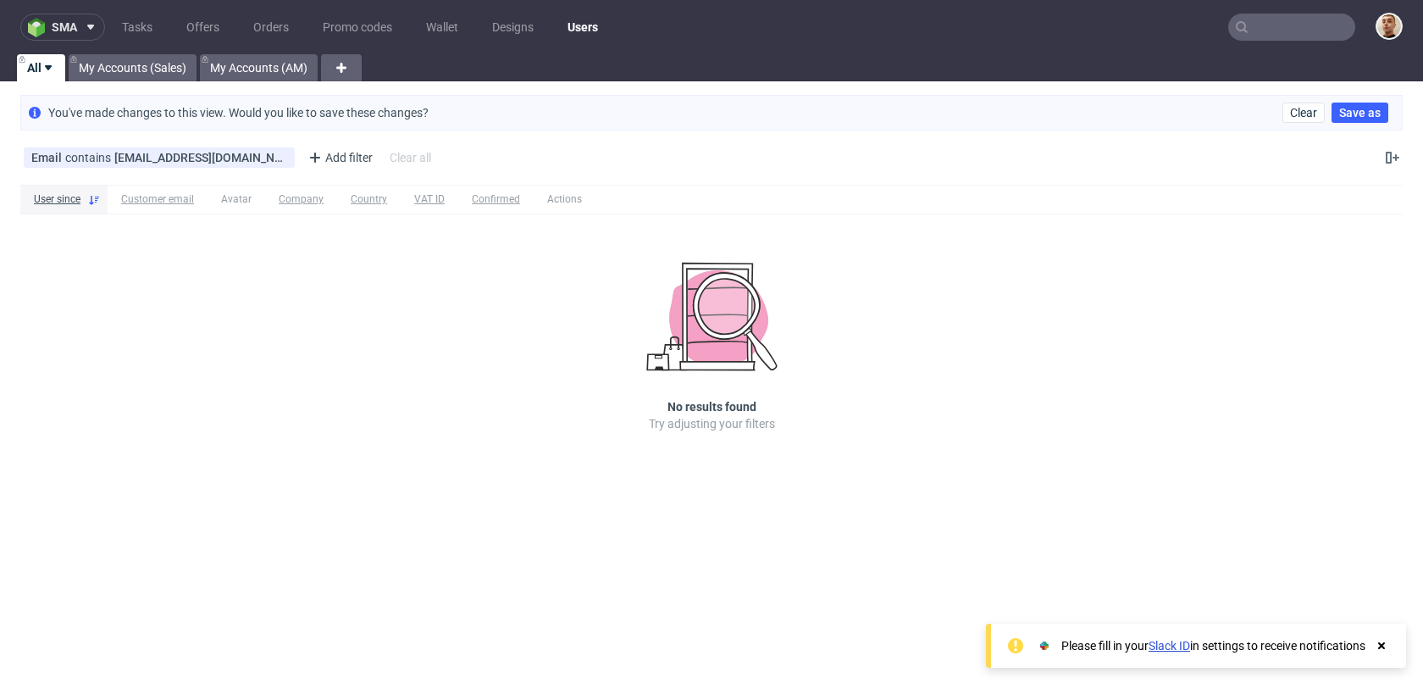
click at [1267, 34] on input "text" at bounding box center [1292, 27] width 127 height 27
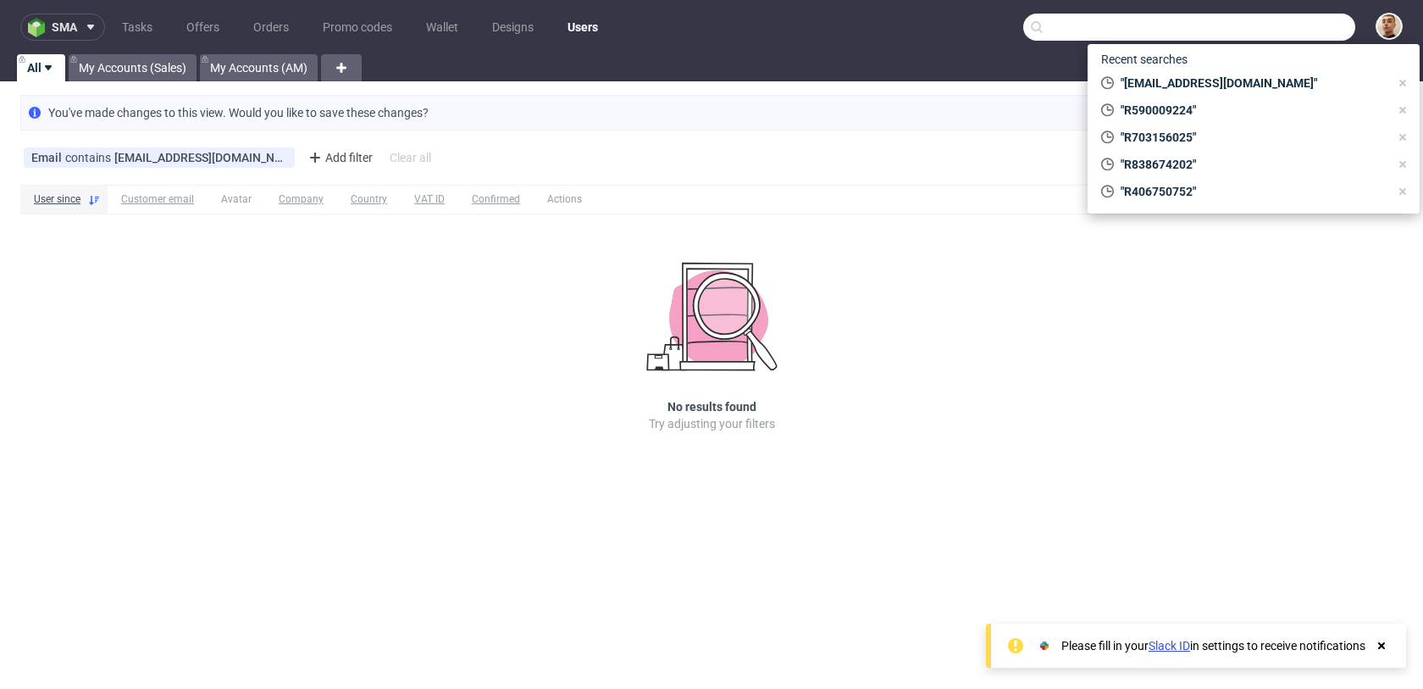
paste input "marketing@acaiandyou.com"
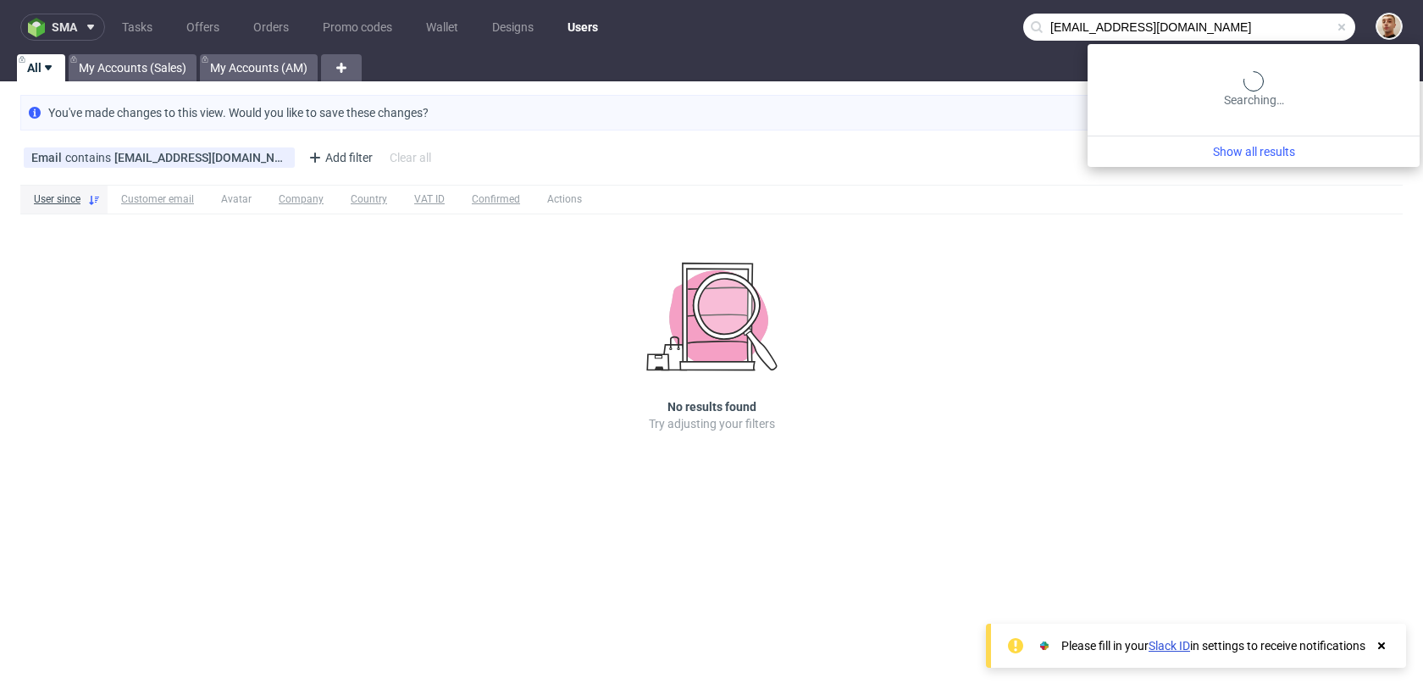
type input "marketing@acaiandyou.com"
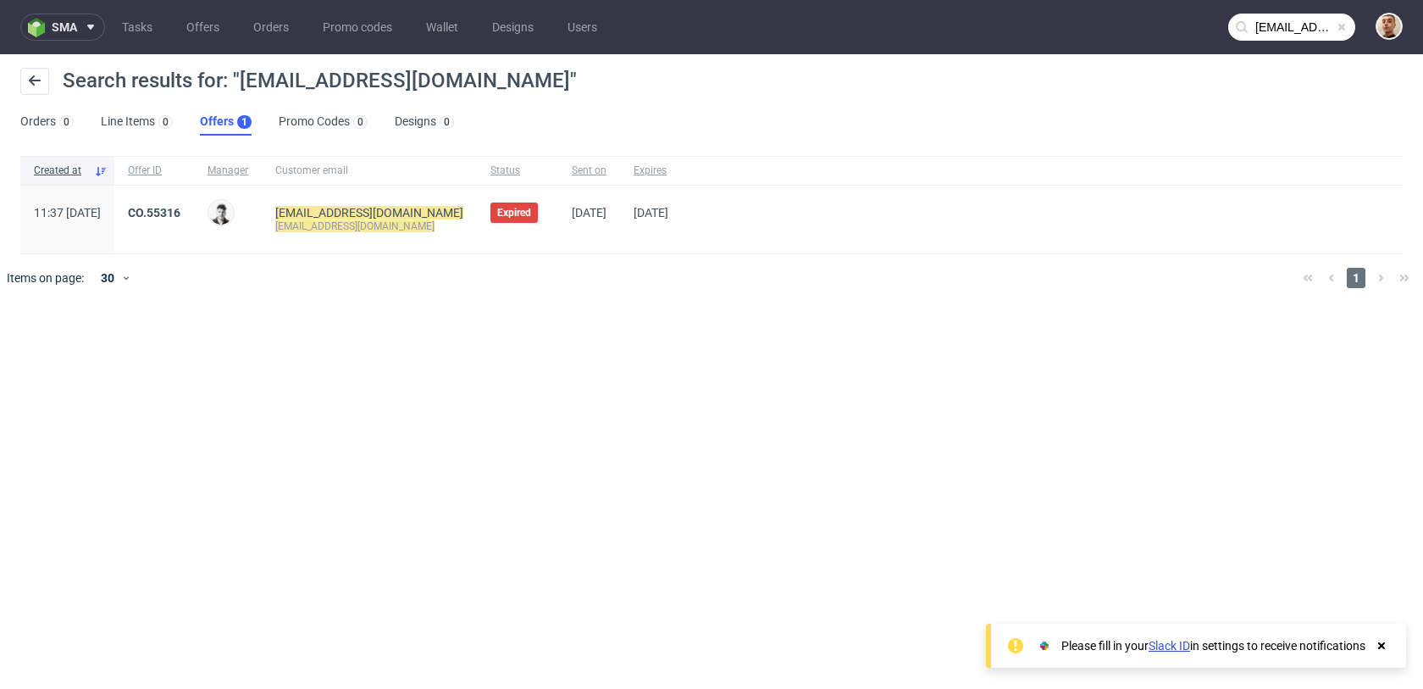
click at [387, 218] on mark "marketing@acaiandyou.com" at bounding box center [369, 213] width 188 height 14
click at [387, 215] on mark "marketing@acaiandyou.com" at bounding box center [369, 213] width 188 height 14
click at [435, 264] on div at bounding box center [736, 277] width 1107 height 47
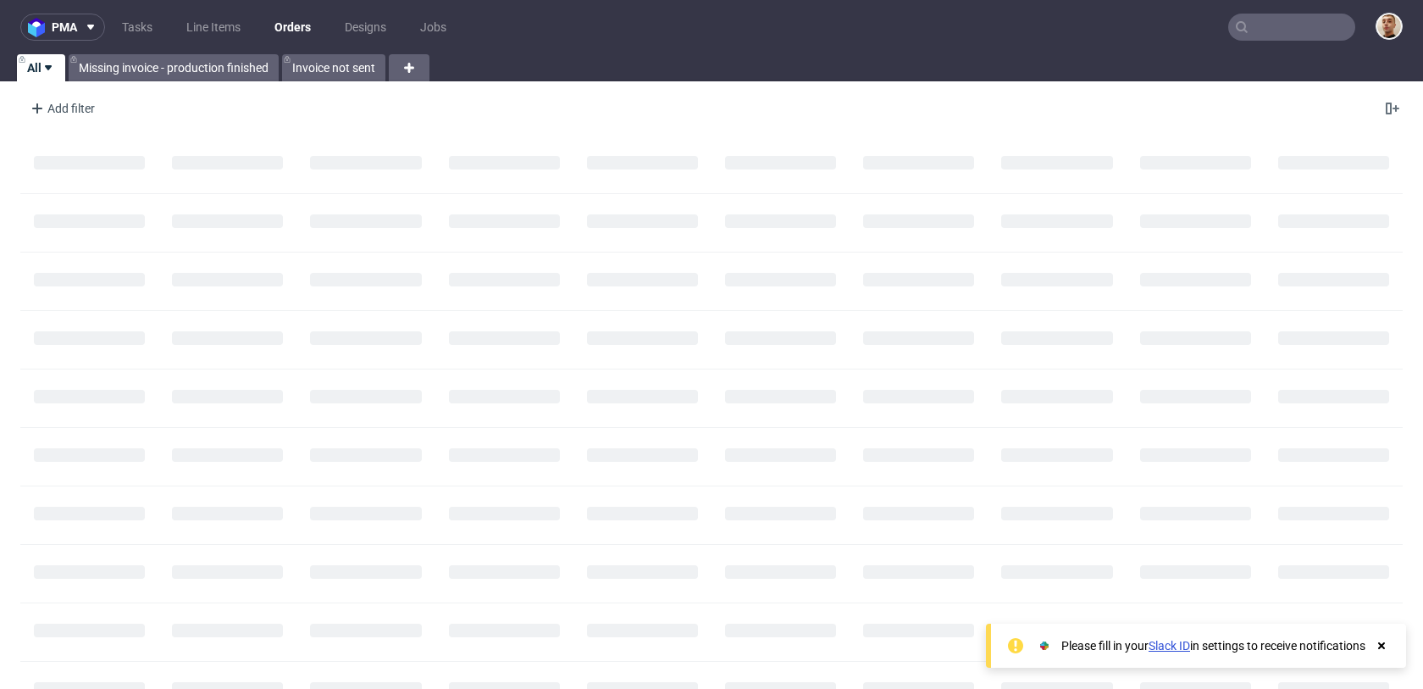
click at [1276, 40] on input "text" at bounding box center [1292, 27] width 127 height 27
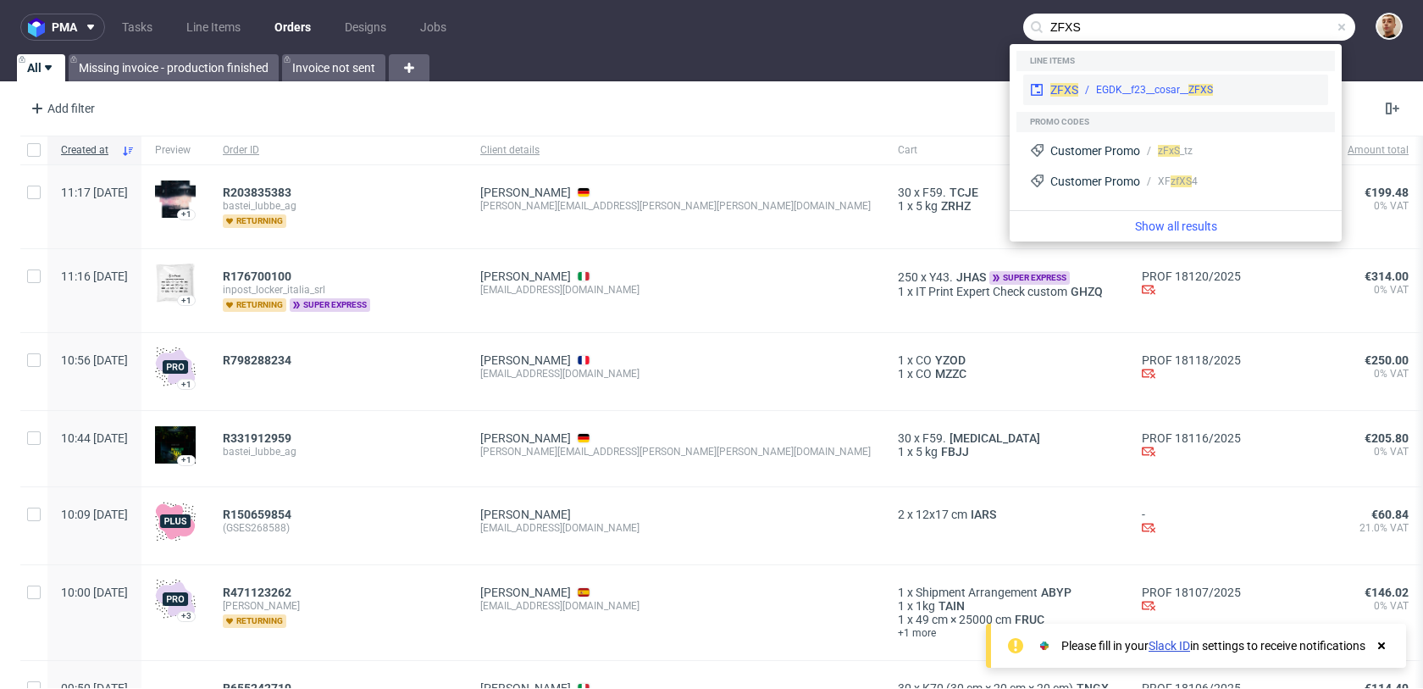
type input "ZFXS"
click at [1252, 103] on div "ZFXS EGDK__f23__cosar__ ZFXS" at bounding box center [1176, 90] width 305 height 31
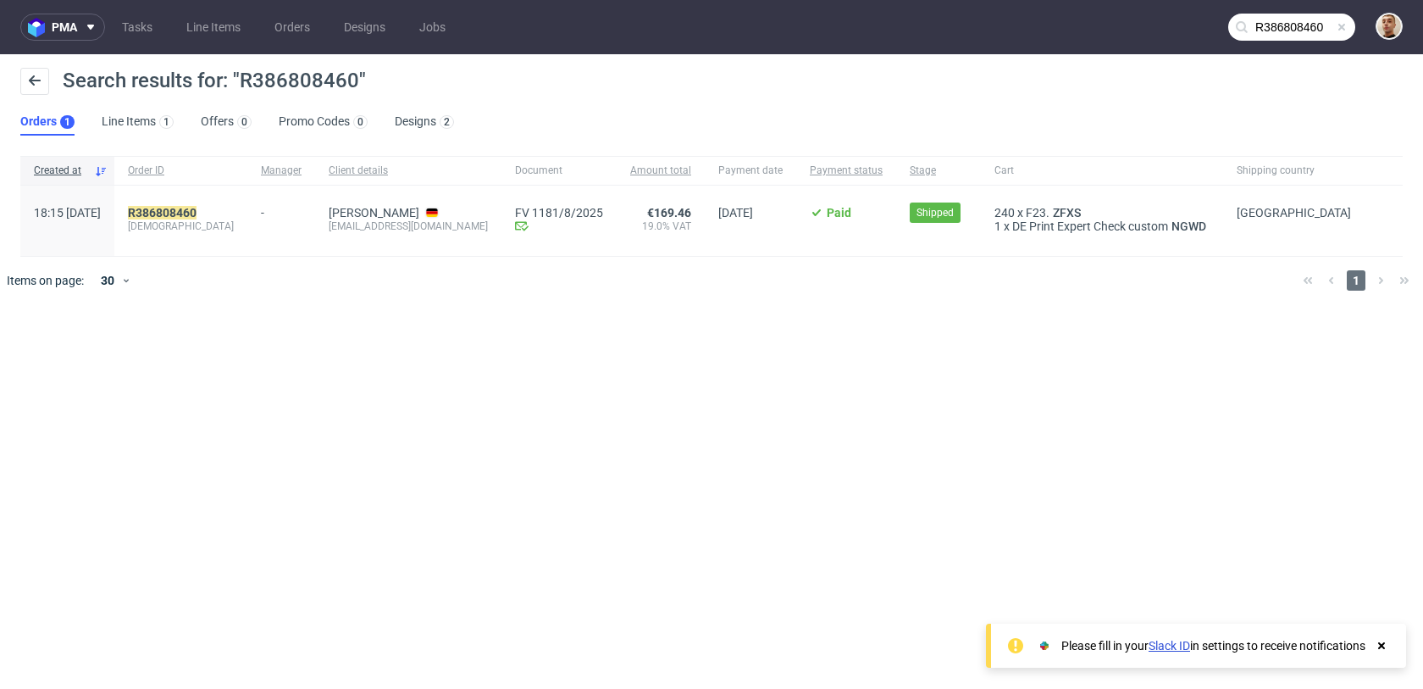
click at [1281, 31] on input "R386808460" at bounding box center [1292, 27] width 127 height 27
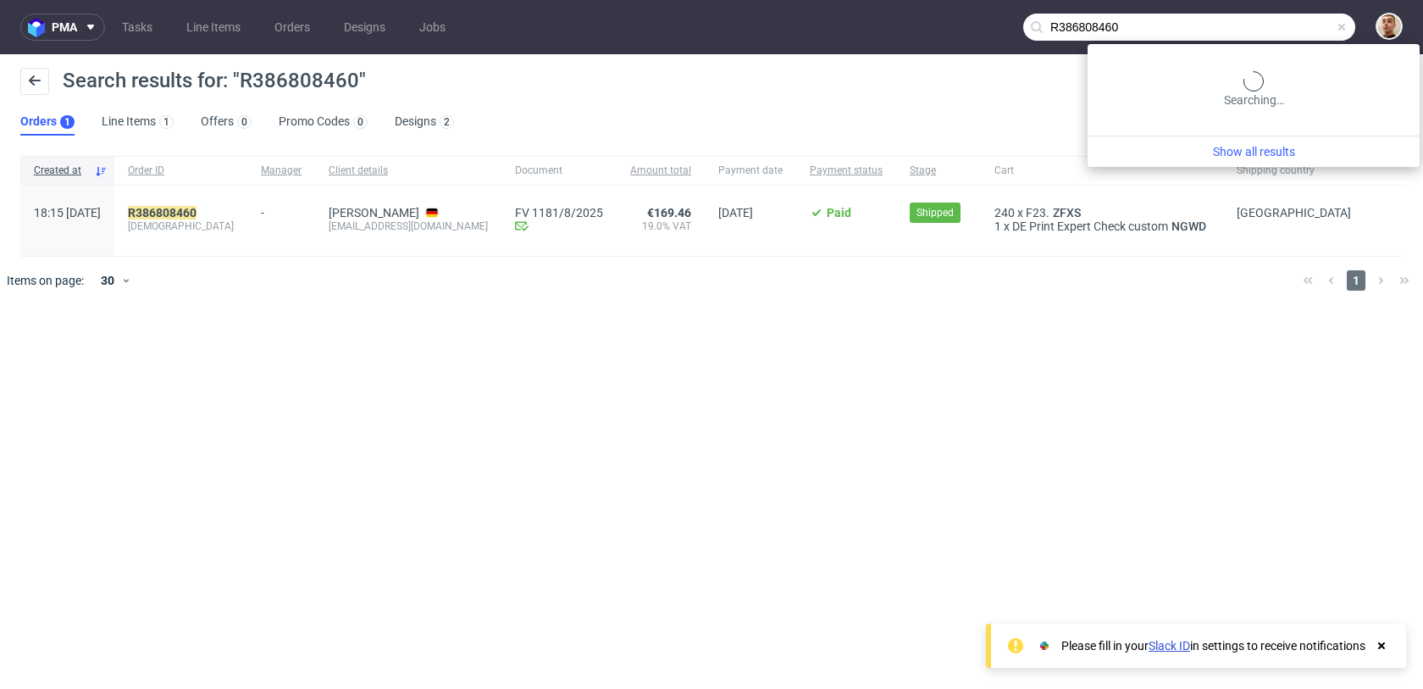
click at [1281, 31] on input "R386808460" at bounding box center [1190, 27] width 332 height 27
paste input "[EMAIL_ADDRESS][DOMAIN_NAME]"
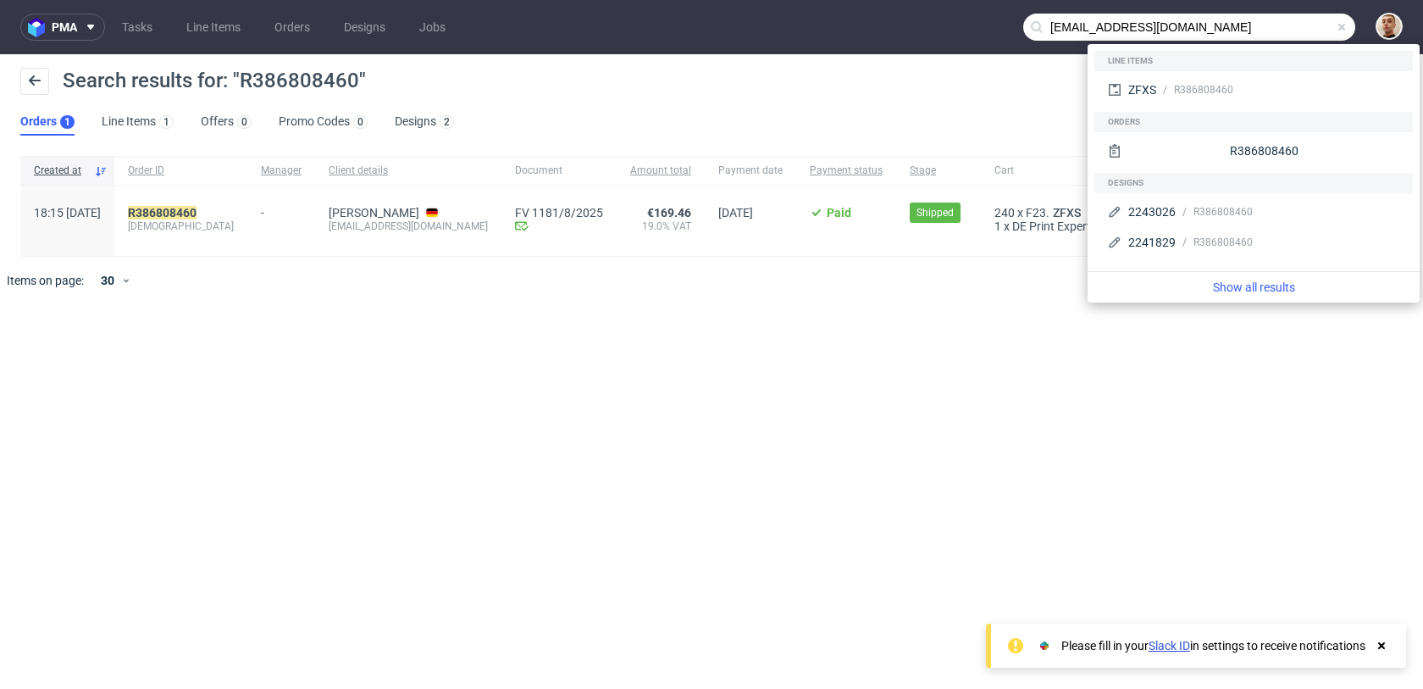
type input "[EMAIL_ADDRESS][DOMAIN_NAME]"
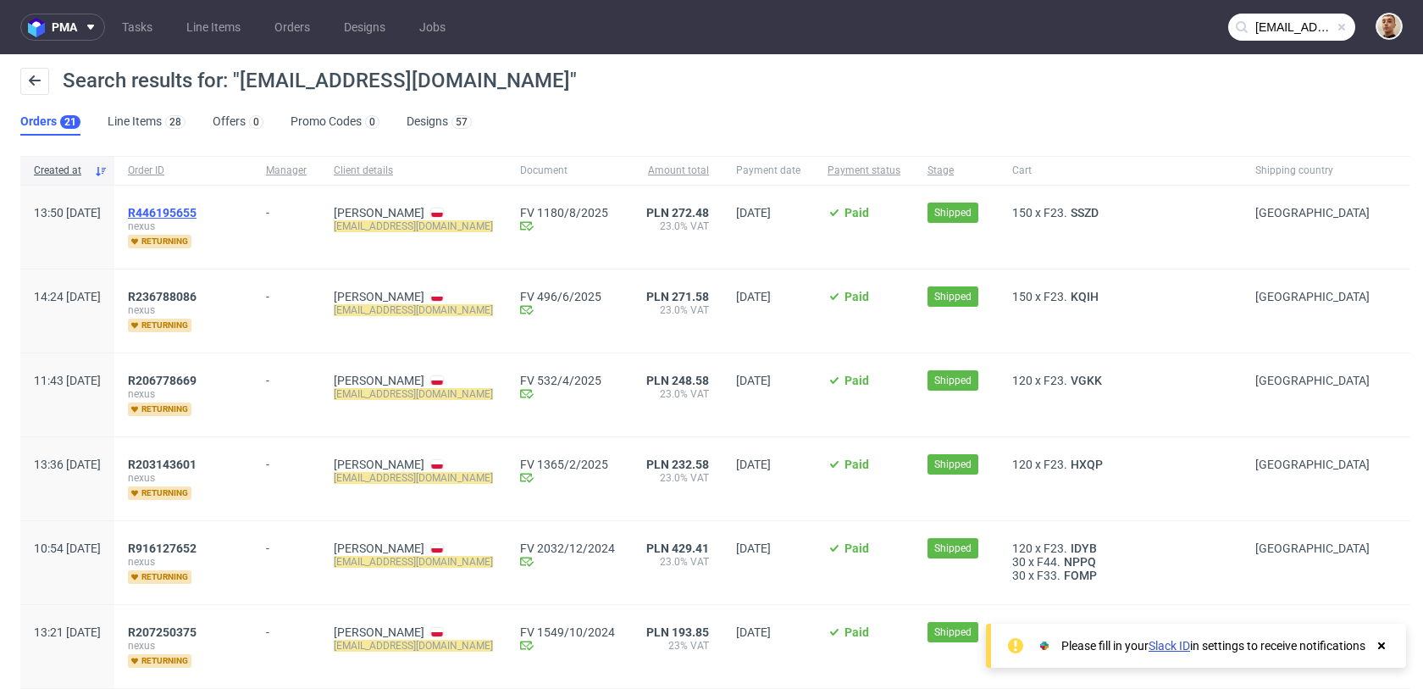
click at [197, 208] on span "R446195655" at bounding box center [162, 213] width 69 height 14
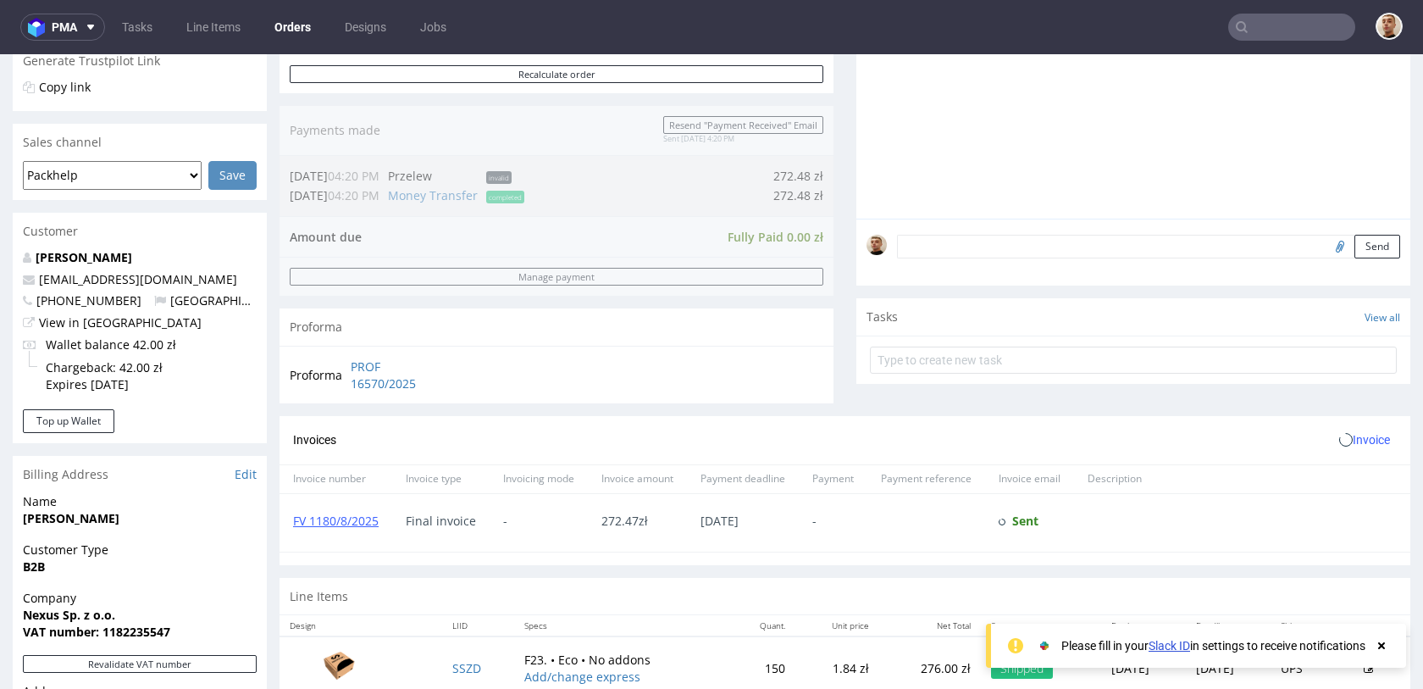
scroll to position [769, 0]
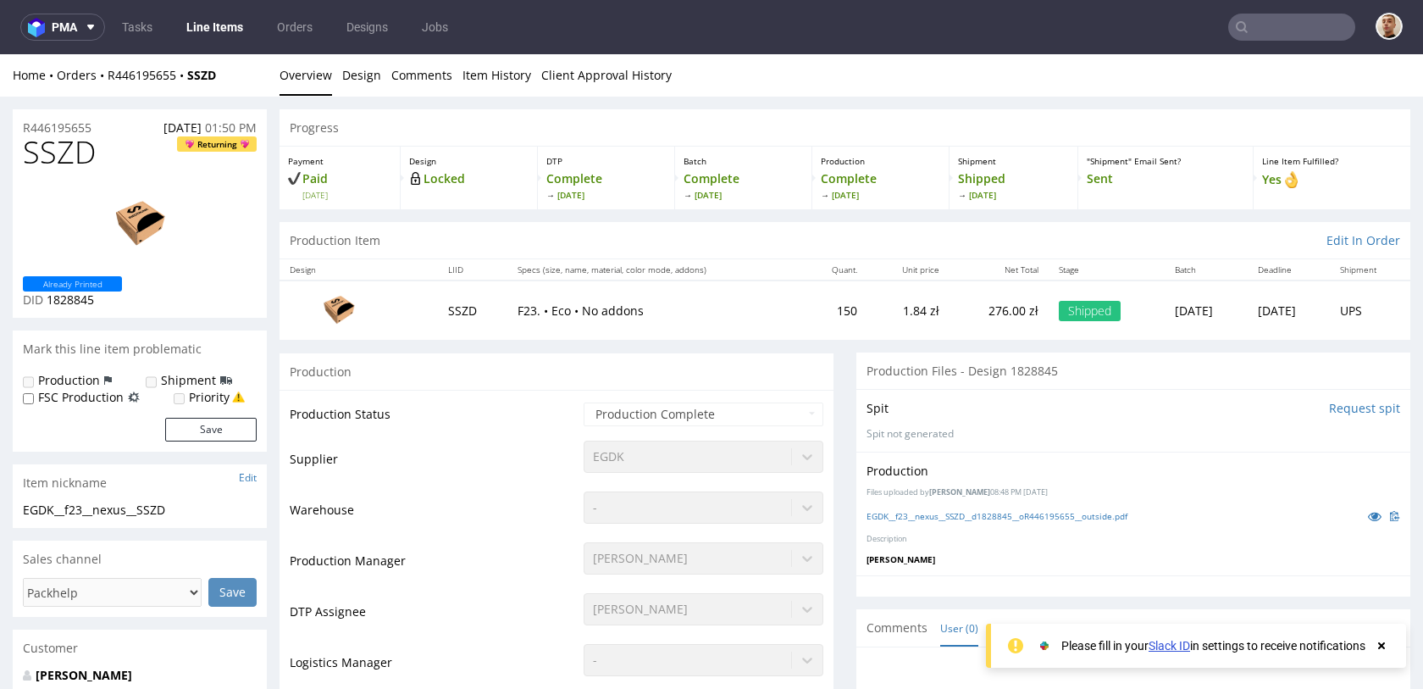
click at [718, 318] on p "F23. • Eco • No addons" at bounding box center [655, 310] width 275 height 17
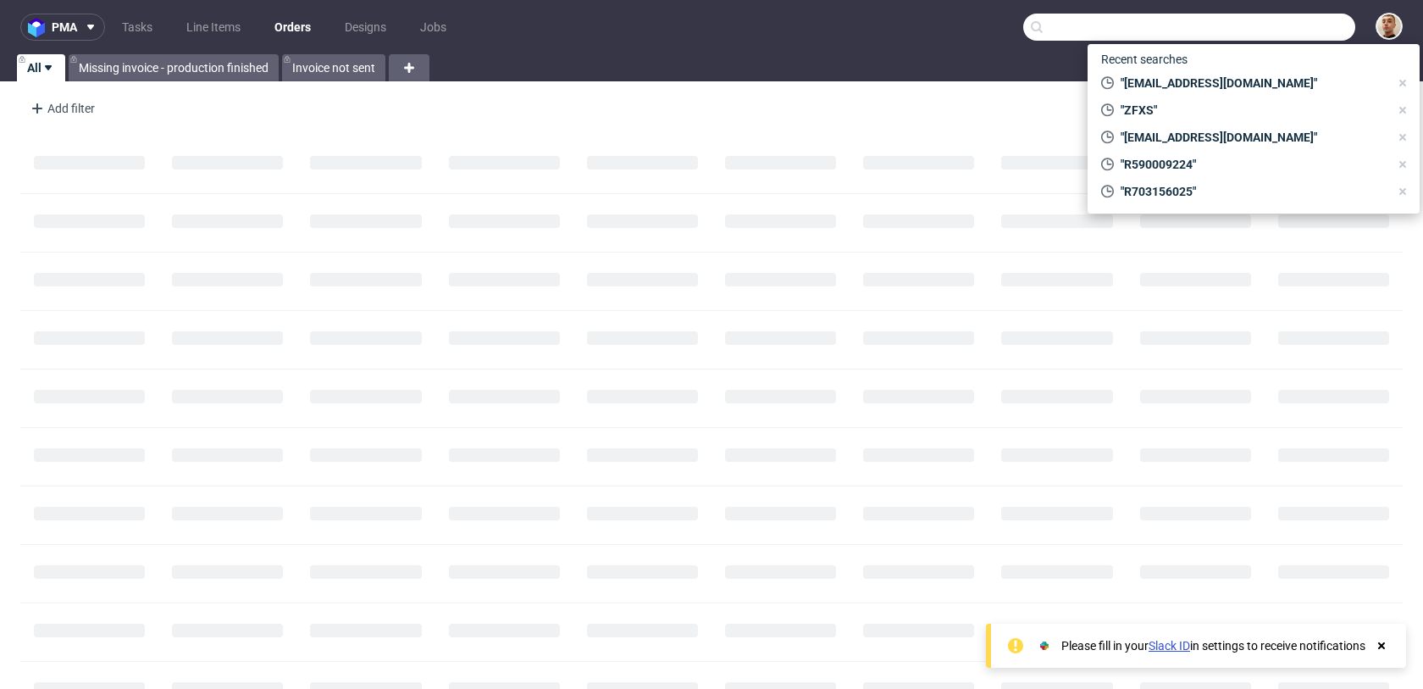
click at [1273, 33] on input "text" at bounding box center [1190, 27] width 332 height 27
paste input "R672399432"
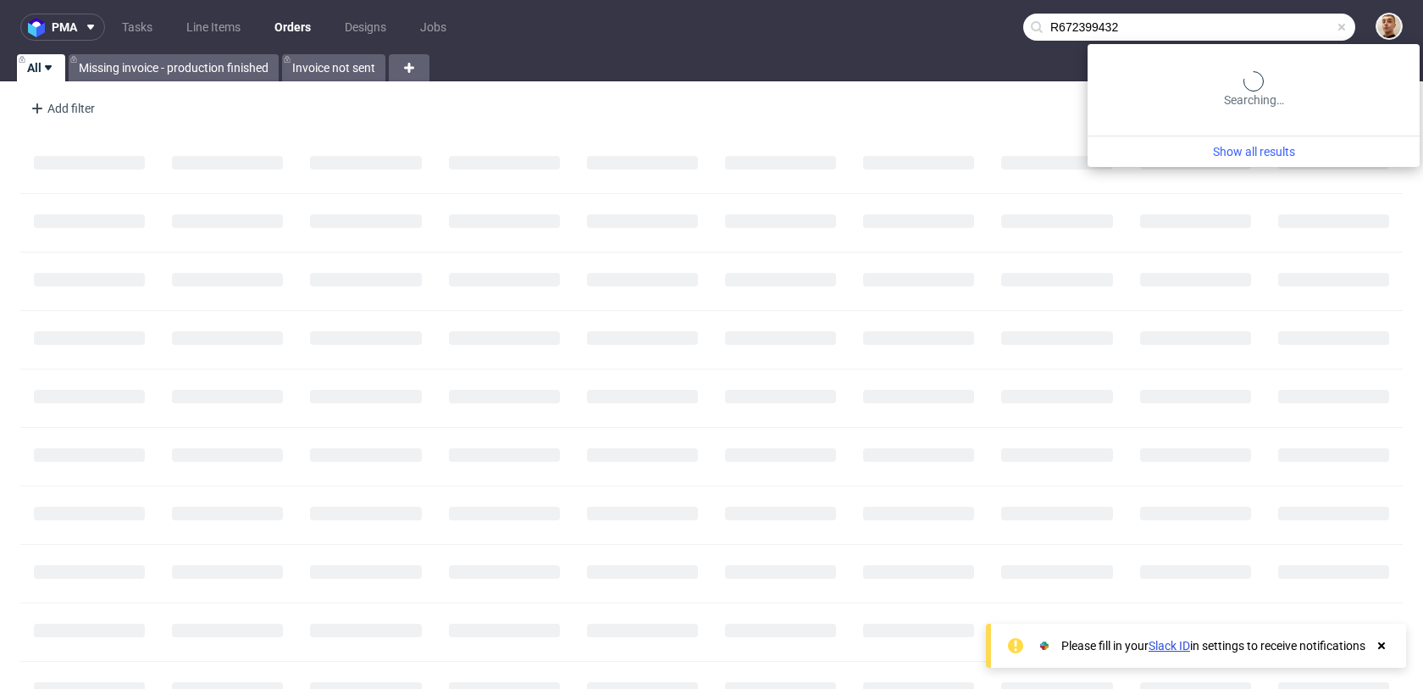
type input "R672399432"
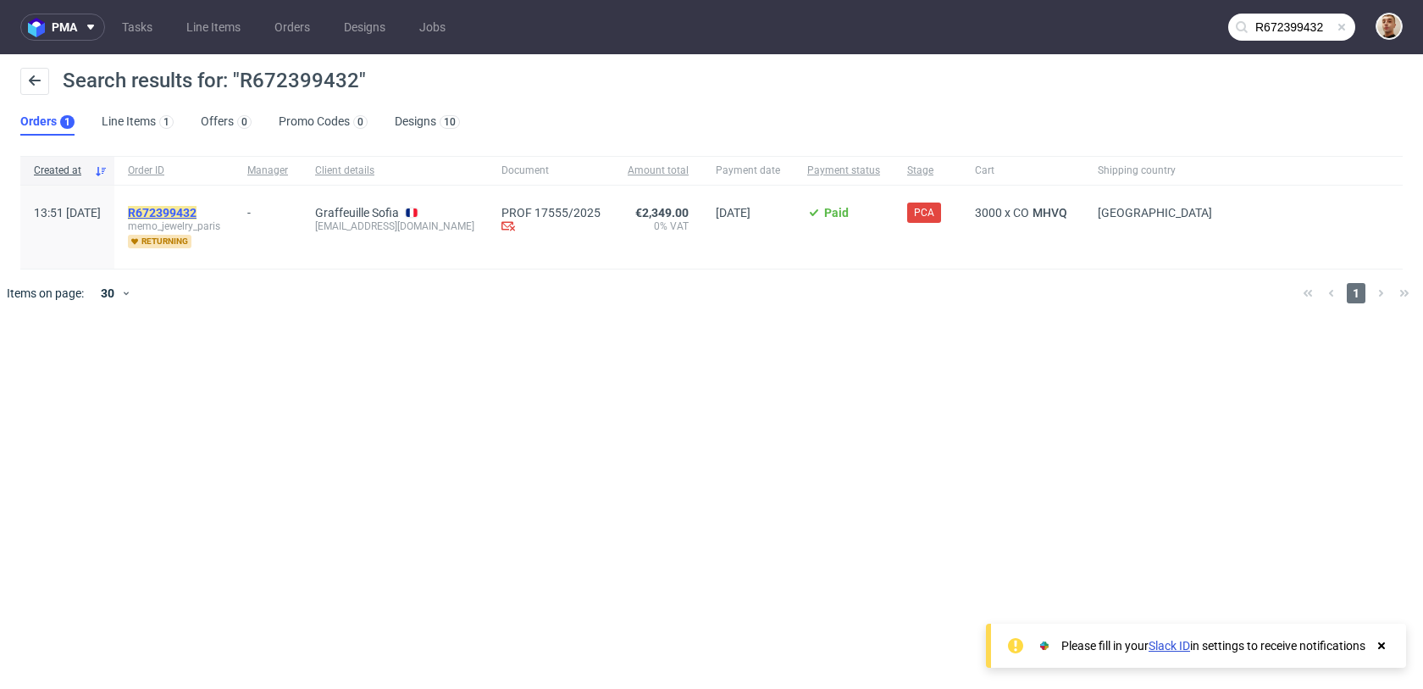
click at [197, 209] on mark "R672399432" at bounding box center [162, 213] width 69 height 14
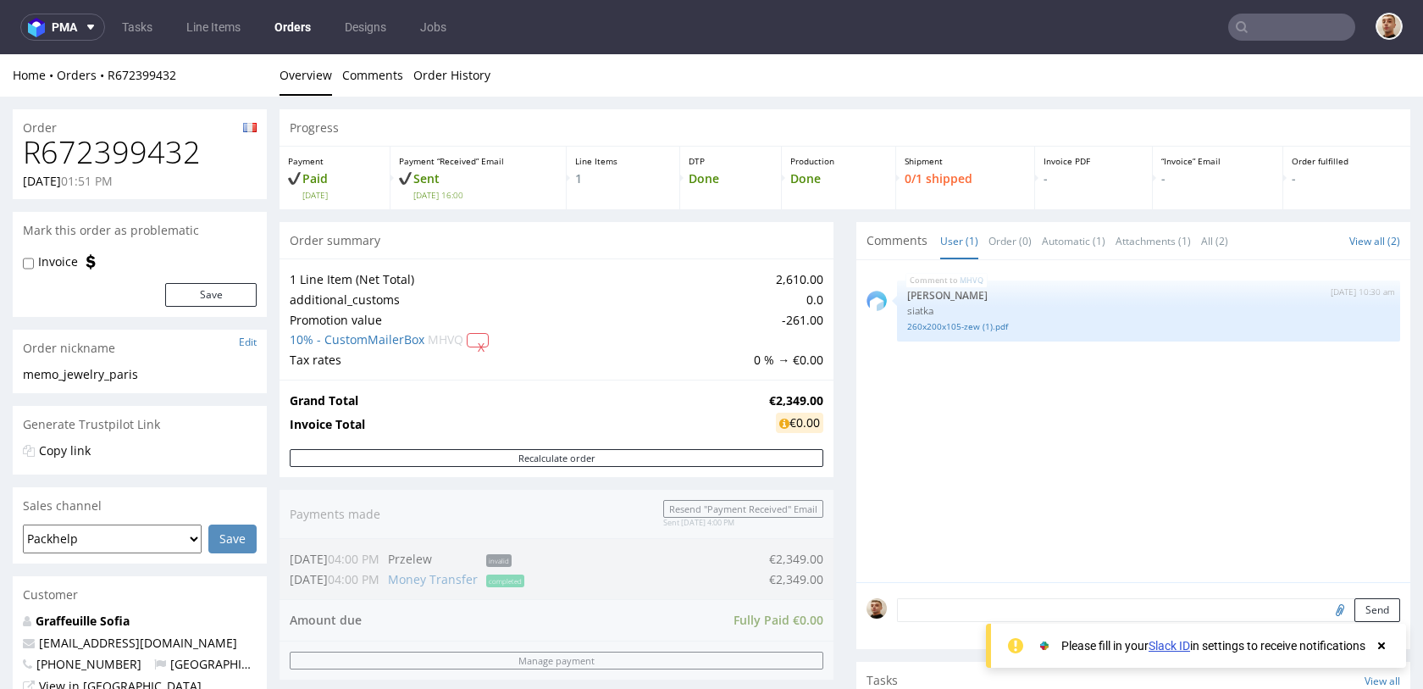
scroll to position [730, 0]
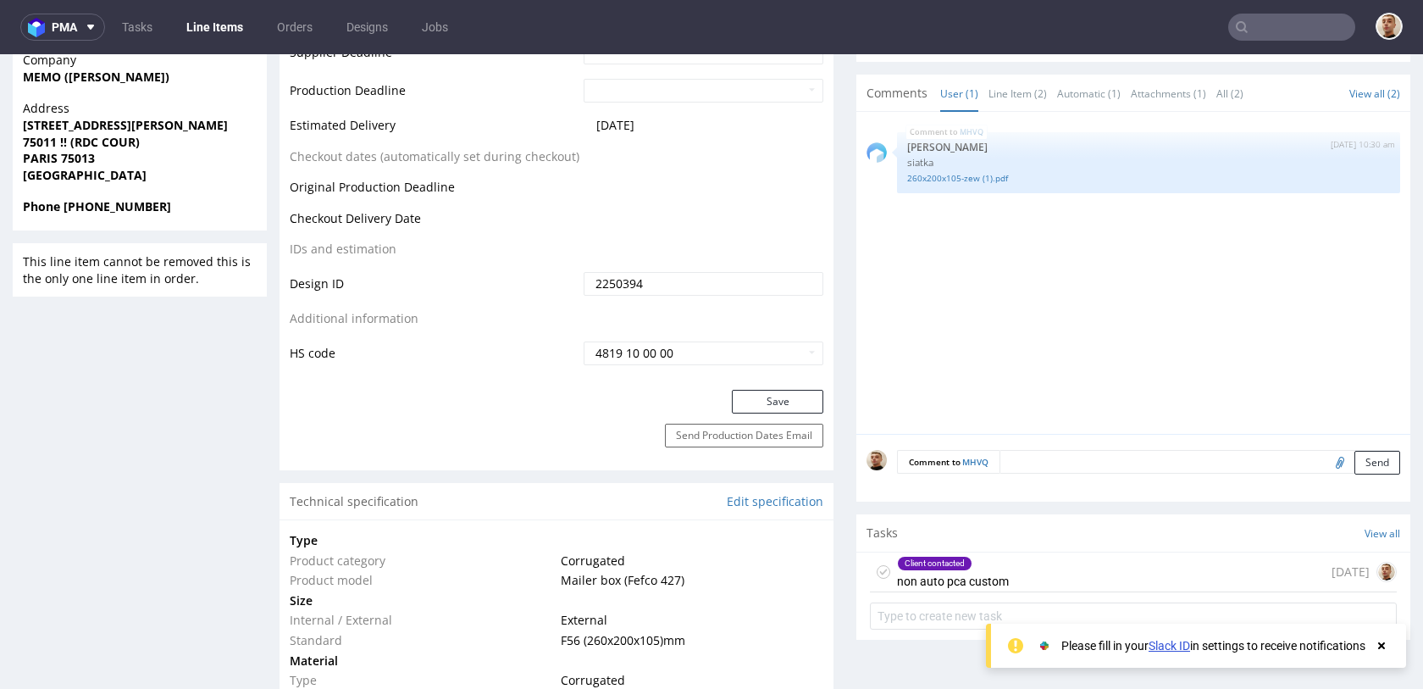
scroll to position [786, 0]
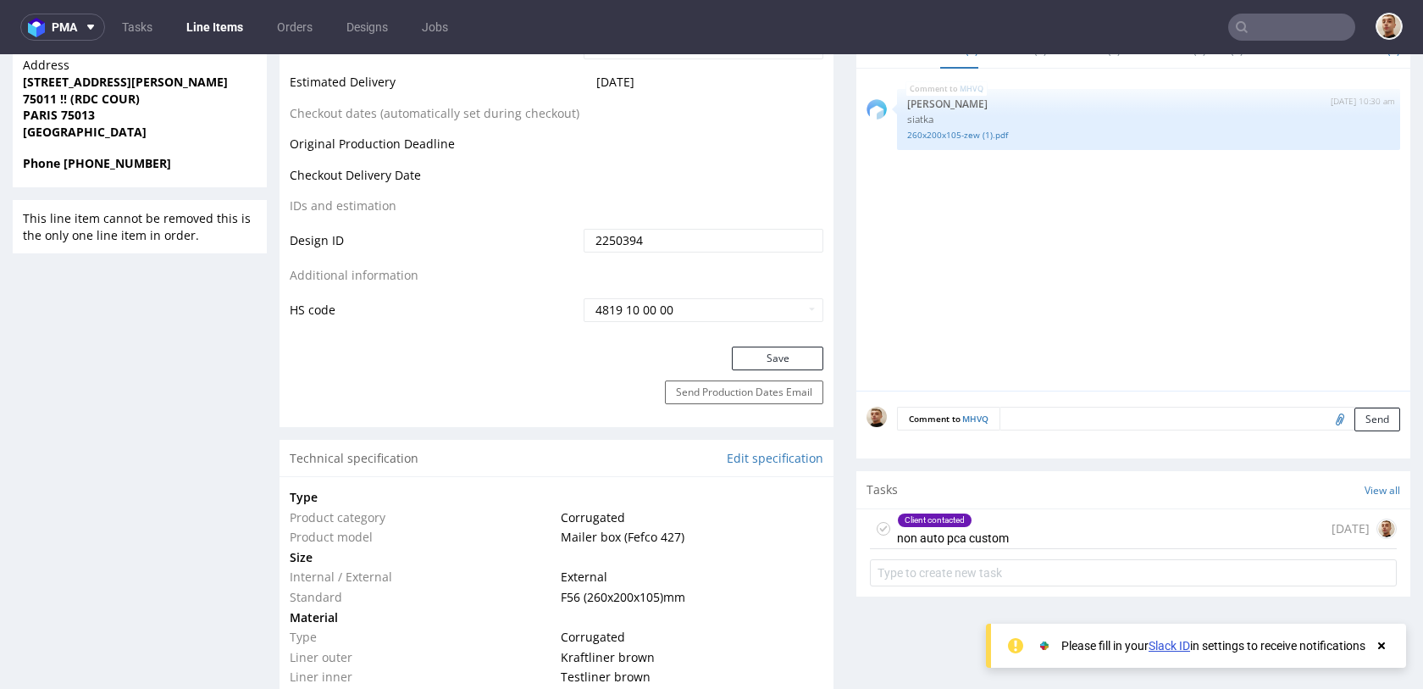
click at [985, 538] on div "Client contacted non auto pca custom" at bounding box center [953, 528] width 112 height 39
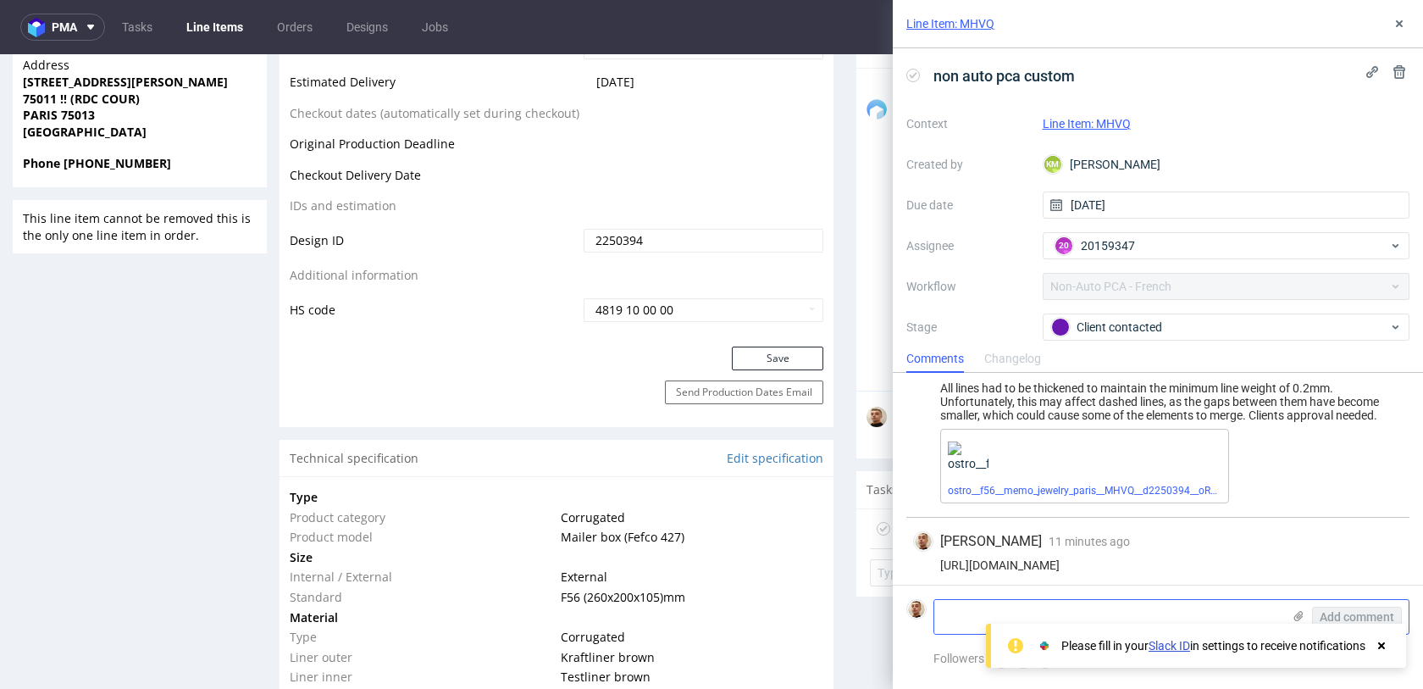
scroll to position [80, 0]
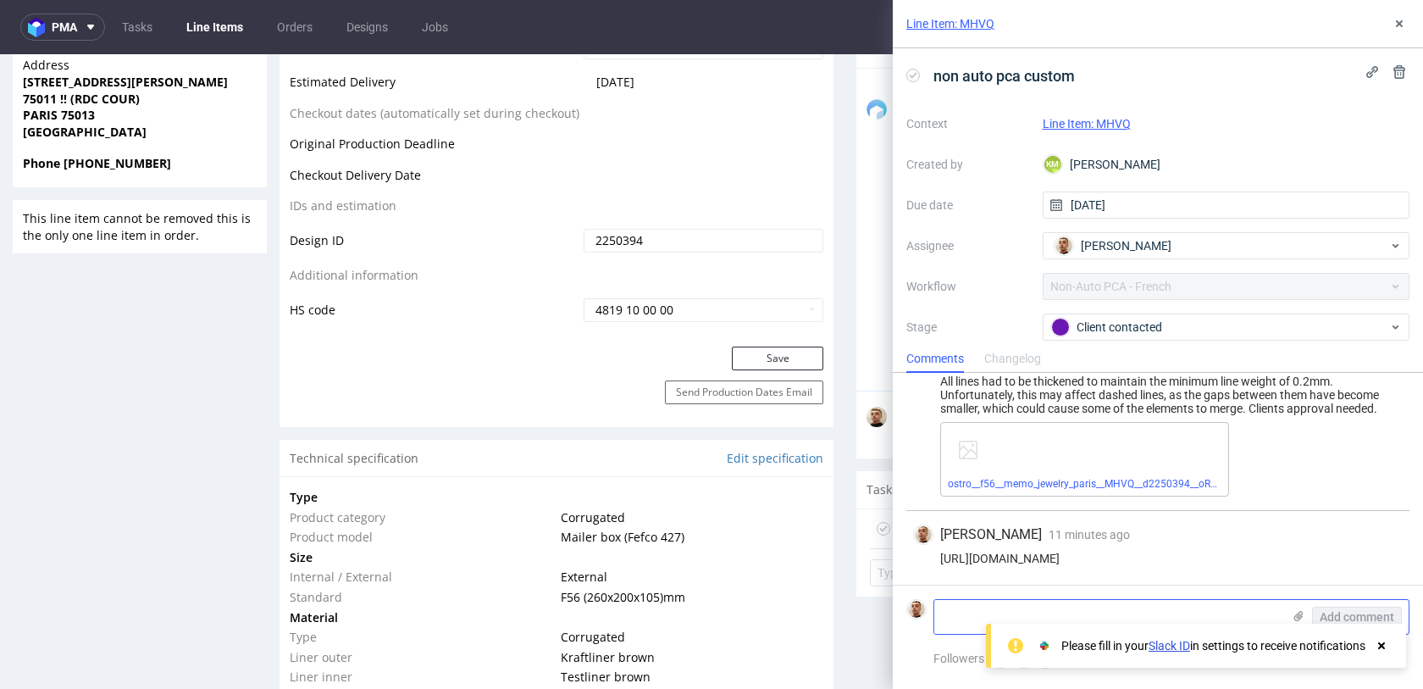
click at [1046, 612] on textarea at bounding box center [1108, 617] width 347 height 34
type textarea "accepted"
click at [1334, 616] on span "Add comment" at bounding box center [1357, 617] width 75 height 12
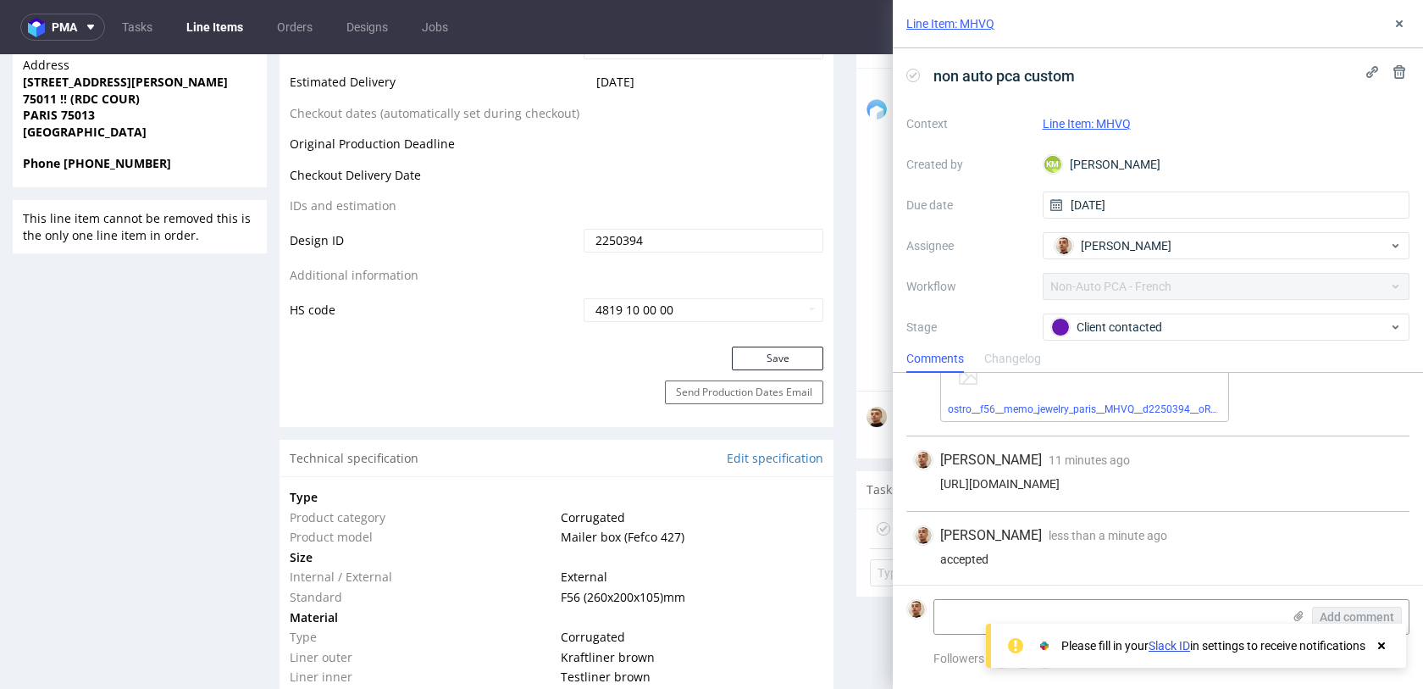
scroll to position [155, 0]
click at [1170, 308] on div "Context Line Item: MHVQ Created by KM [PERSON_NAME] Due date [DATE] Assignee [P…" at bounding box center [1158, 272] width 503 height 325
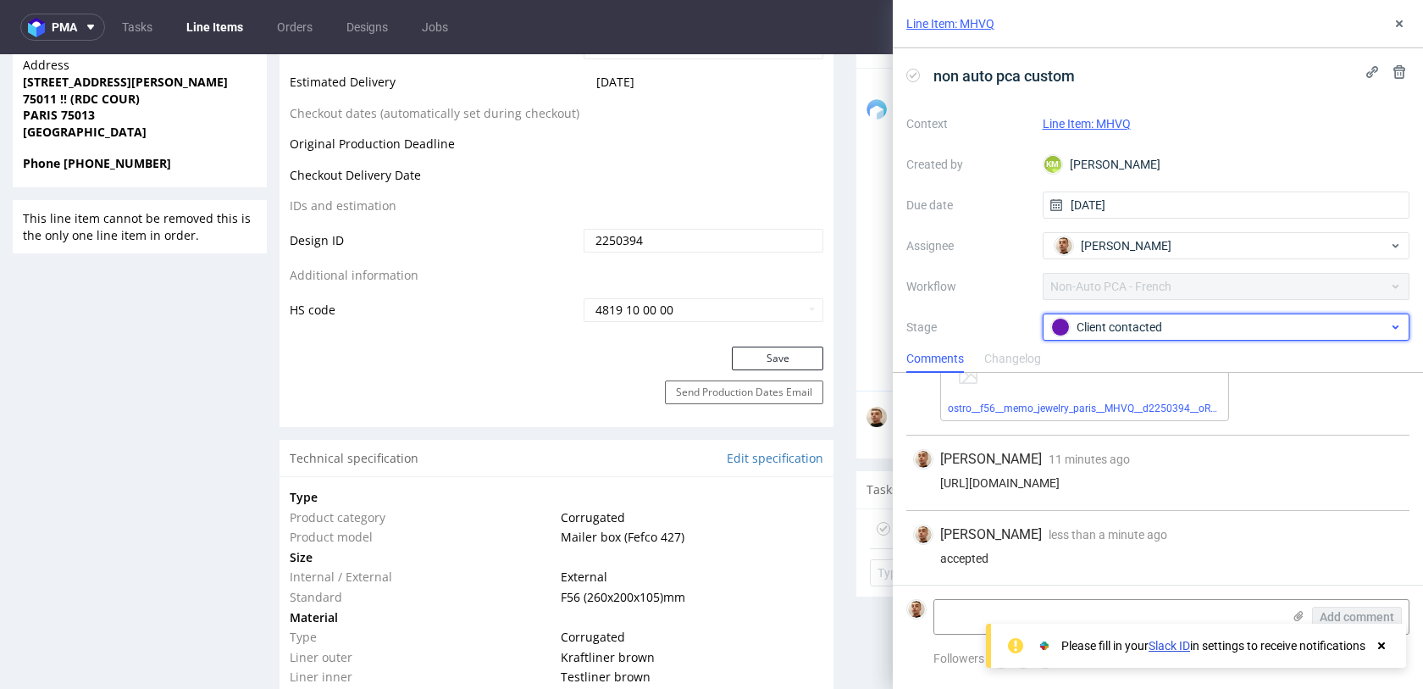
click at [1170, 330] on div "Client contacted" at bounding box center [1220, 327] width 337 height 19
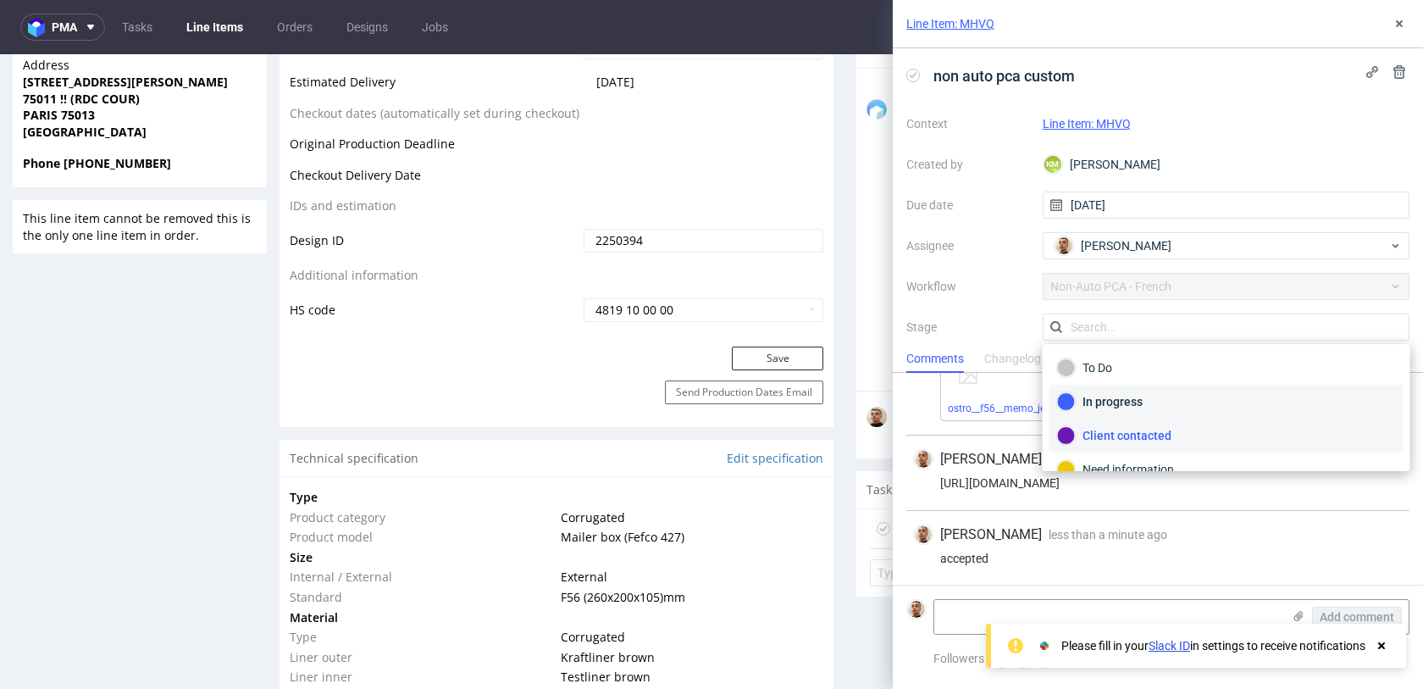
scroll to position [90, 0]
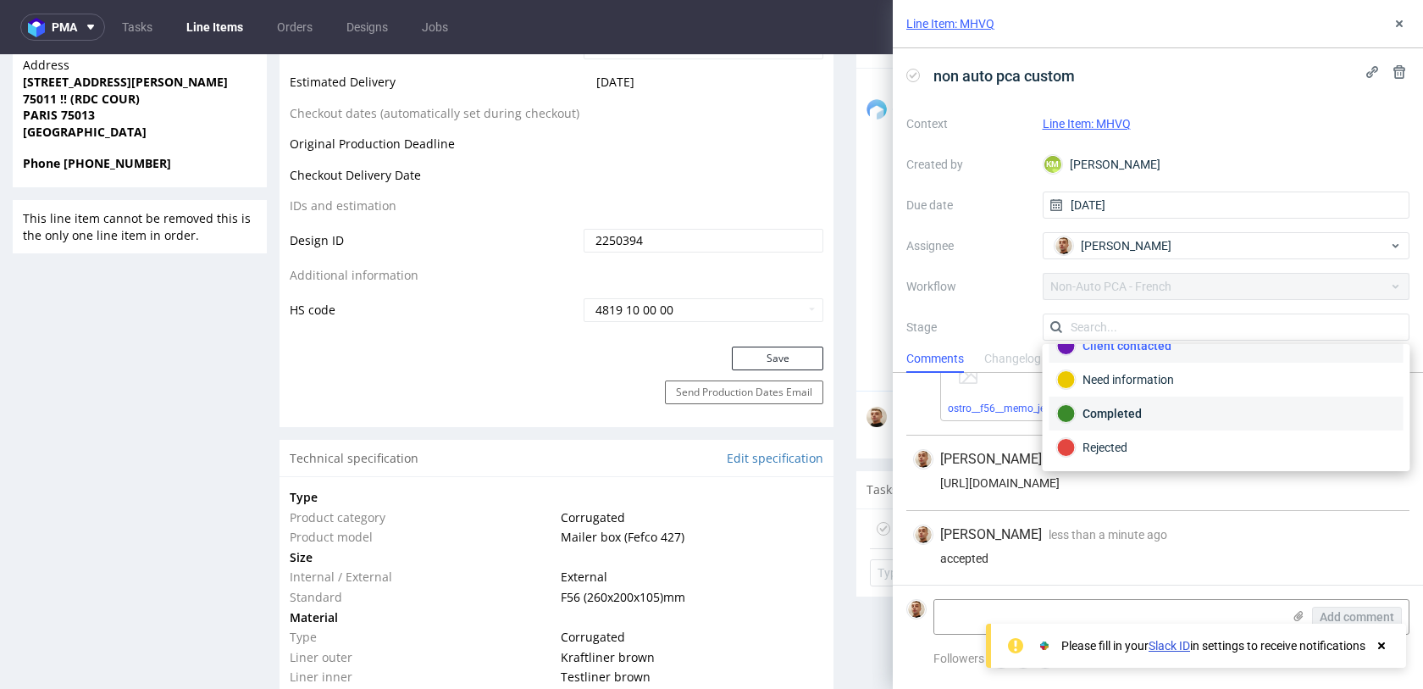
click at [1140, 406] on div "Completed" at bounding box center [1226, 413] width 339 height 19
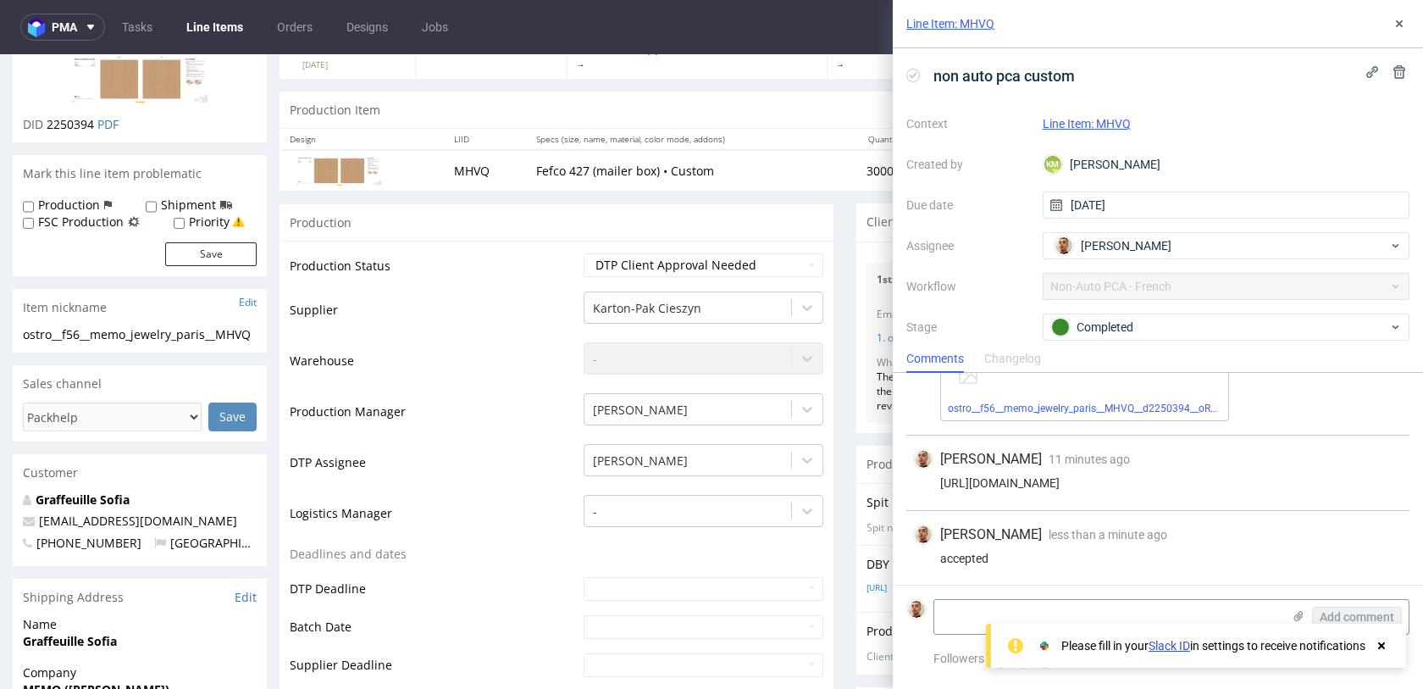
scroll to position [0, 0]
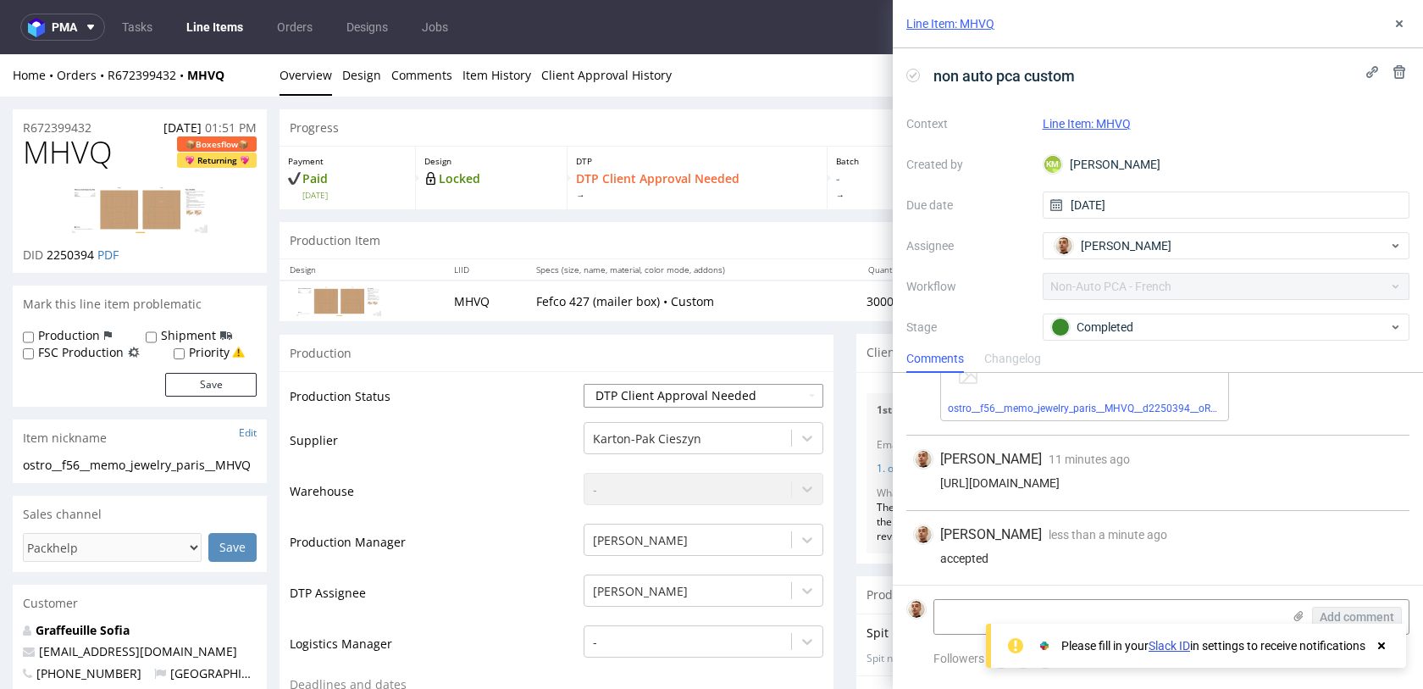
click at [635, 404] on select "Waiting for Artwork Waiting for Diecut Waiting for Mockup Waiting for DTP Waiti…" at bounding box center [704, 396] width 240 height 24
select select "back_for_dtp"
click at [584, 384] on select "Waiting for Artwork Waiting for Diecut Waiting for Mockup Waiting for DTP Waiti…" at bounding box center [704, 396] width 240 height 24
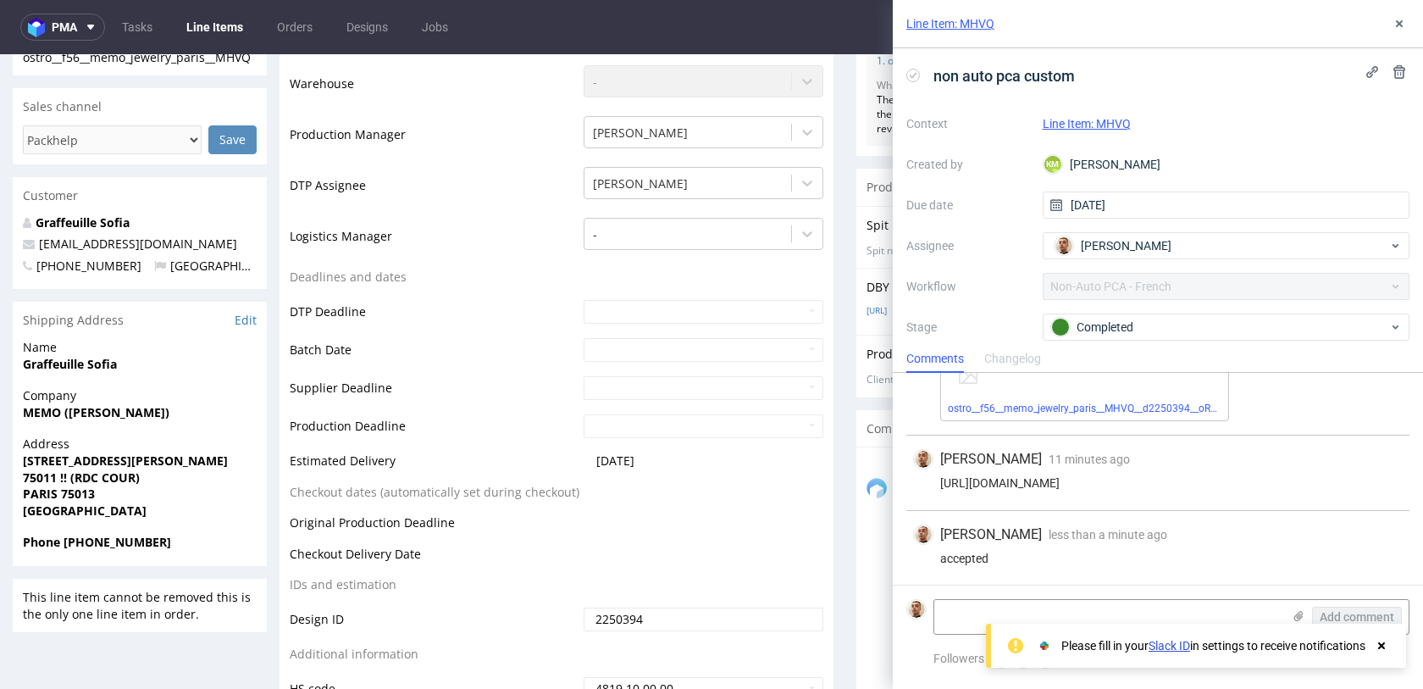
scroll to position [561, 0]
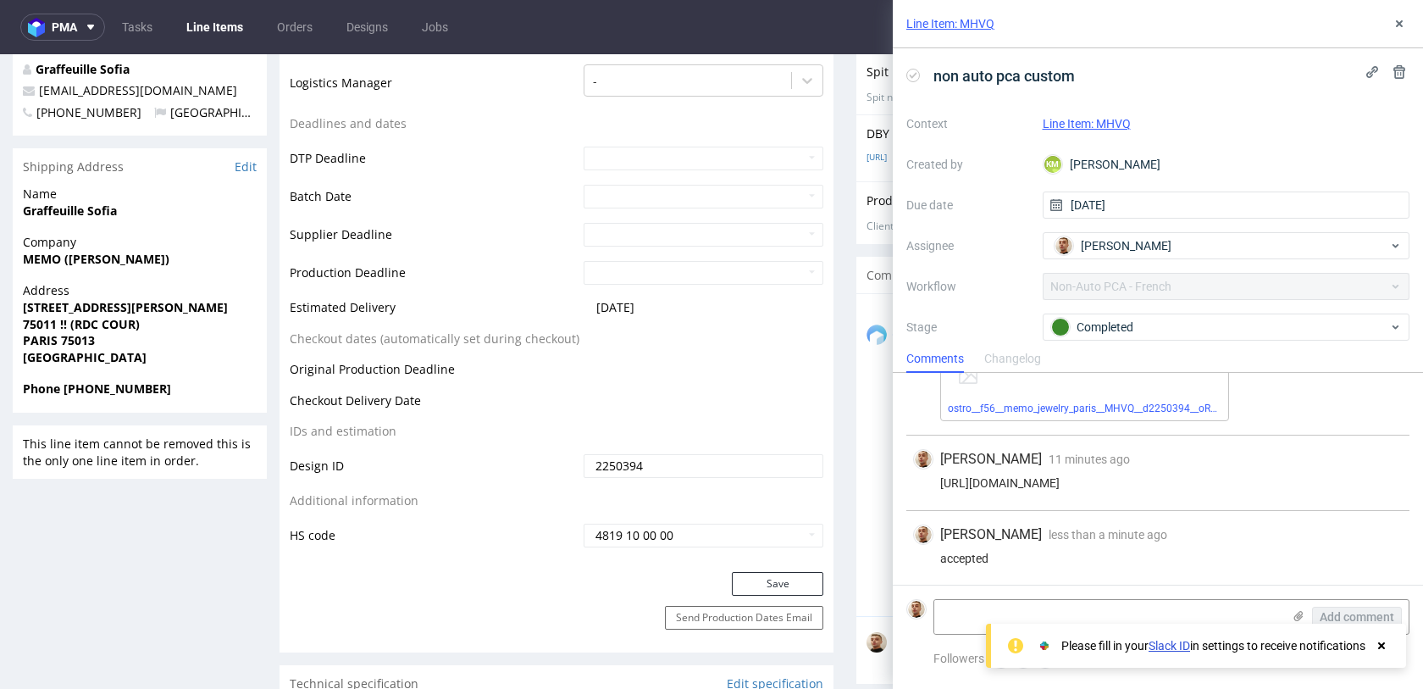
click at [746, 570] on div "Production Status Waiting for Artwork Waiting for Diecut Waiting for Mockup Wai…" at bounding box center [557, 190] width 554 height 761
click at [746, 578] on button "Save" at bounding box center [778, 584] width 92 height 24
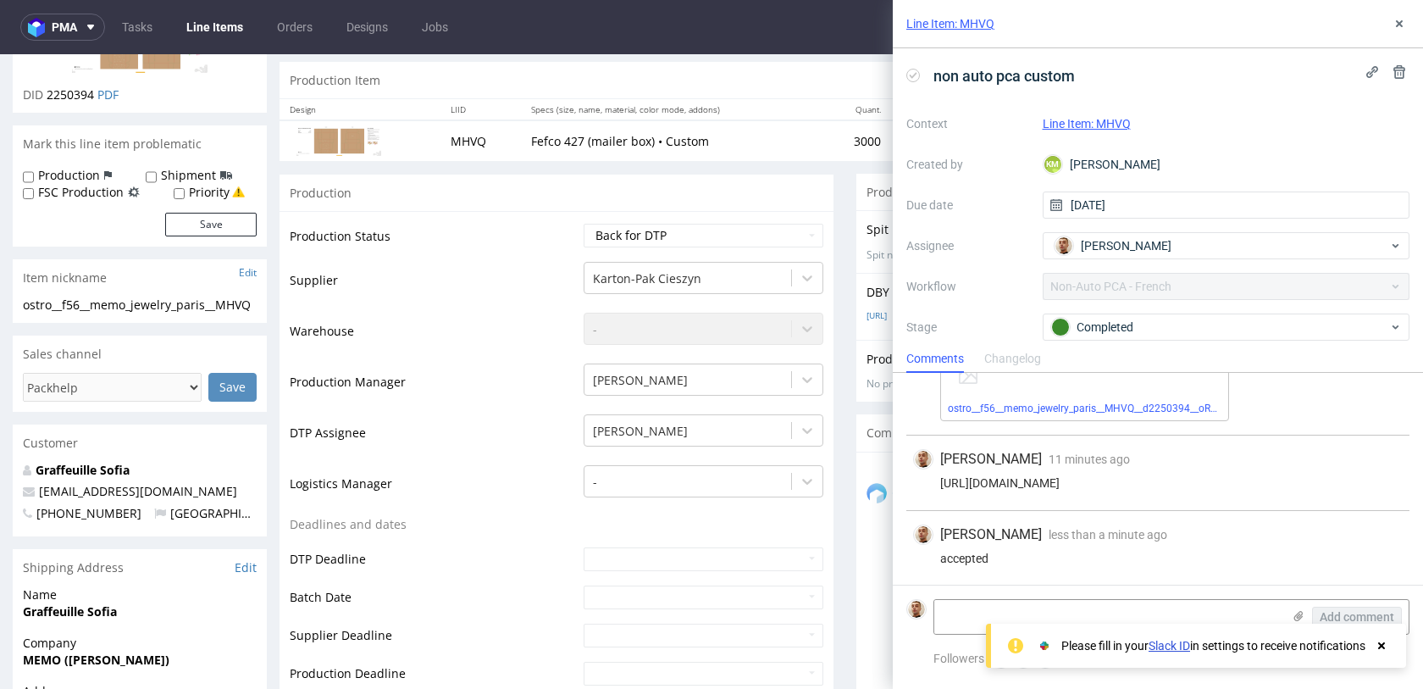
scroll to position [0, 0]
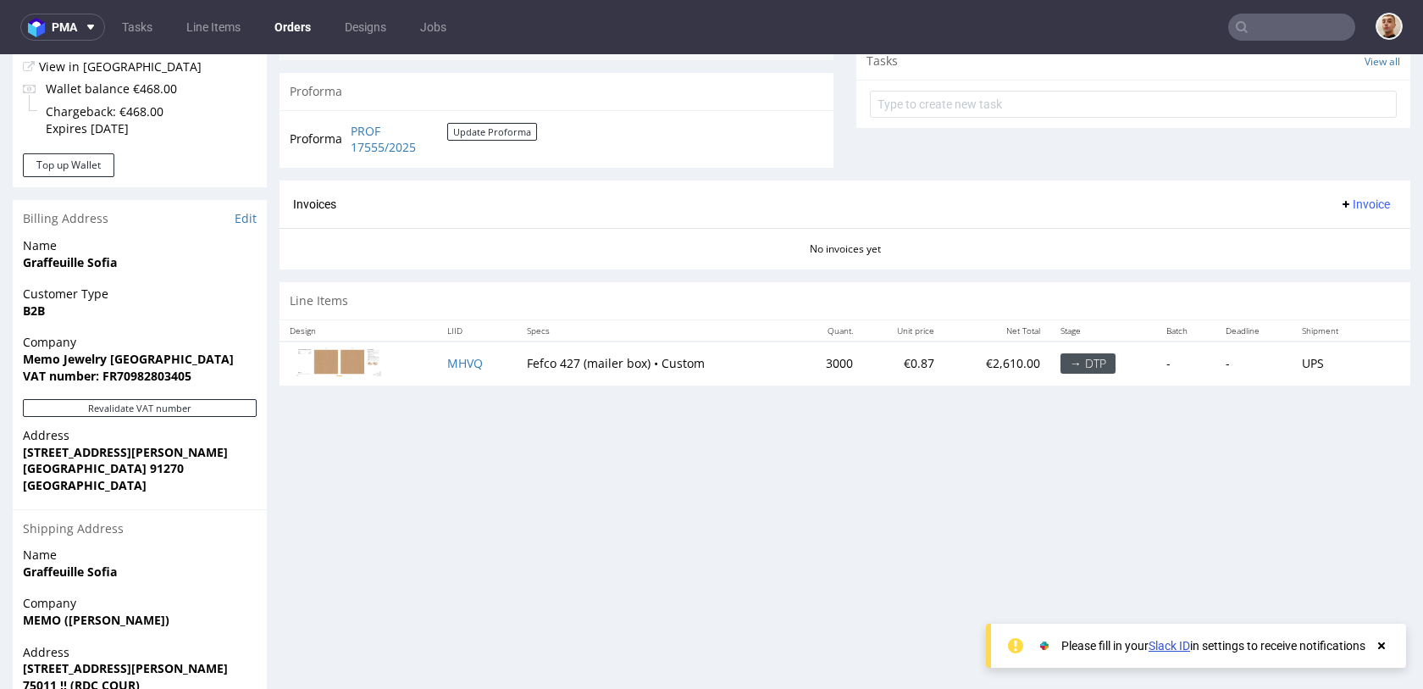
scroll to position [785, 0]
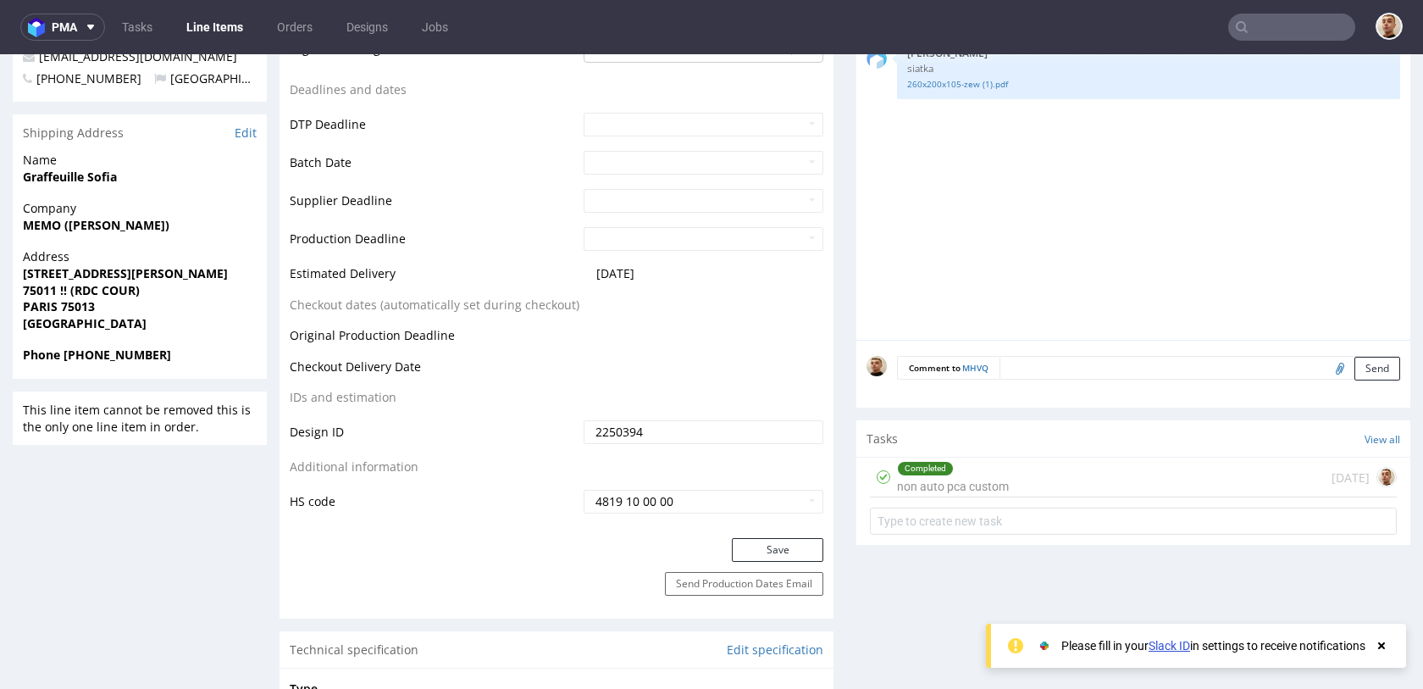
scroll to position [618, 0]
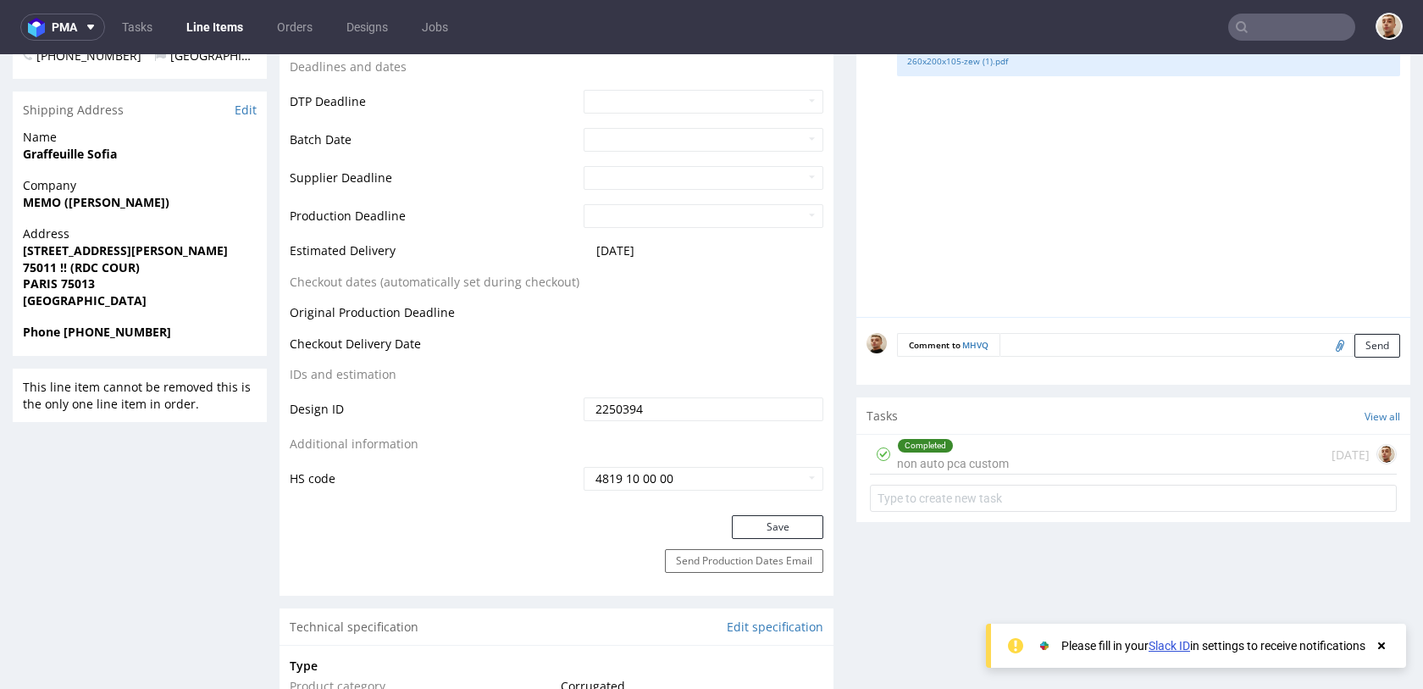
click at [965, 463] on div "Completed non auto pca custom" at bounding box center [953, 454] width 112 height 39
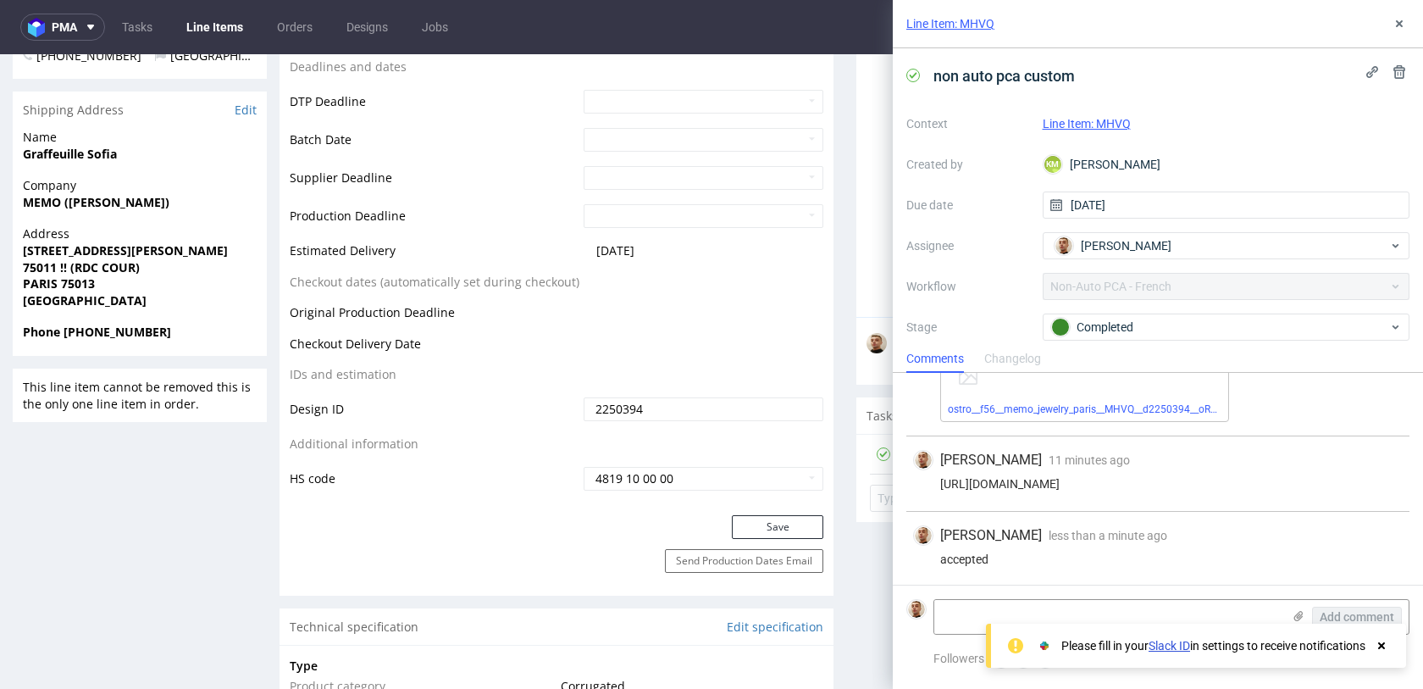
scroll to position [155, 0]
click at [1401, 24] on icon at bounding box center [1400, 24] width 14 height 14
